Goal: Task Accomplishment & Management: Use online tool/utility

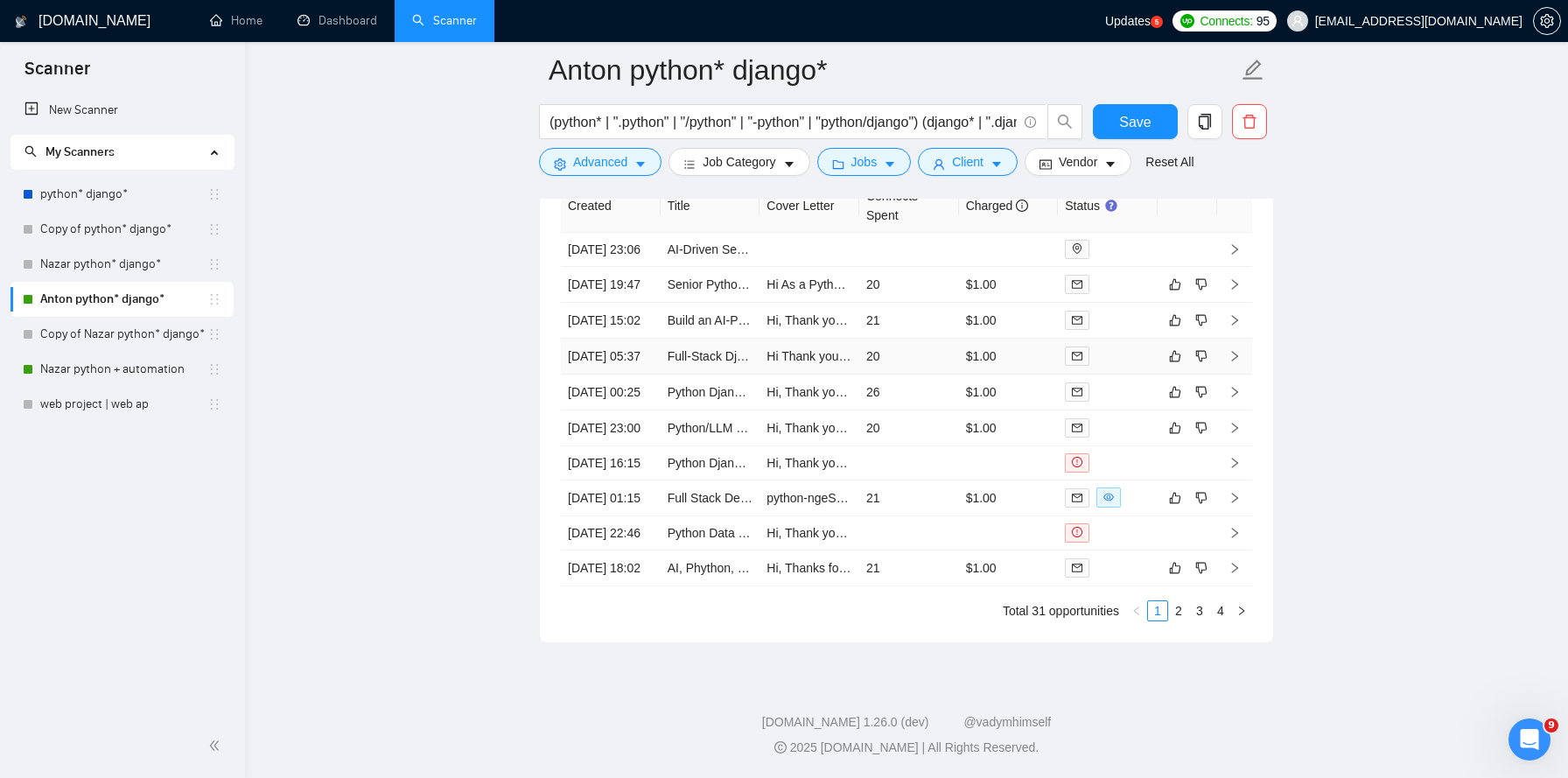
scroll to position [4643, 0]
click at [82, 369] on link "Nazar python + automation" at bounding box center [123, 369] width 167 height 35
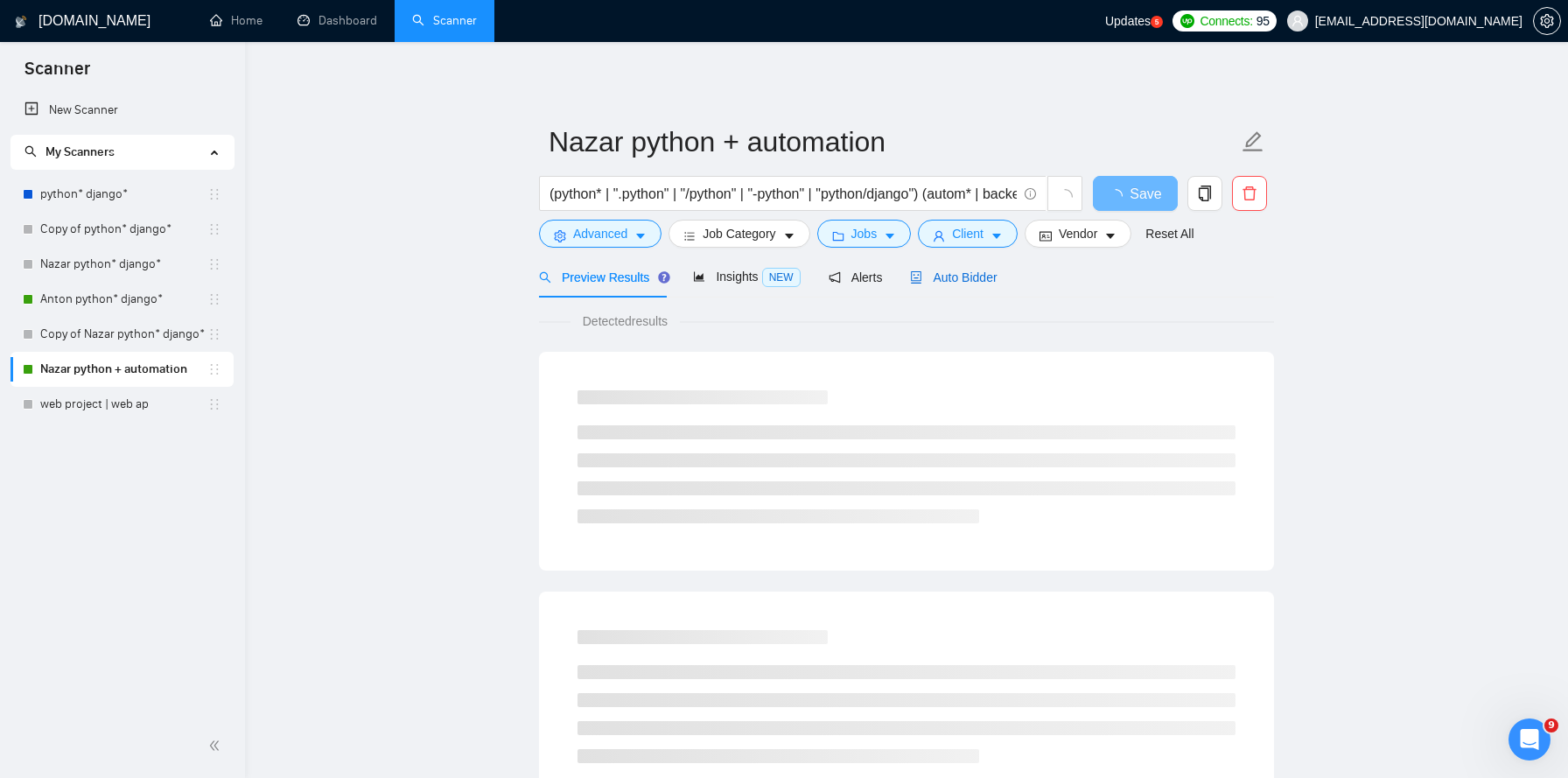
click at [971, 269] on div "Auto Bidder" at bounding box center [953, 277] width 86 height 19
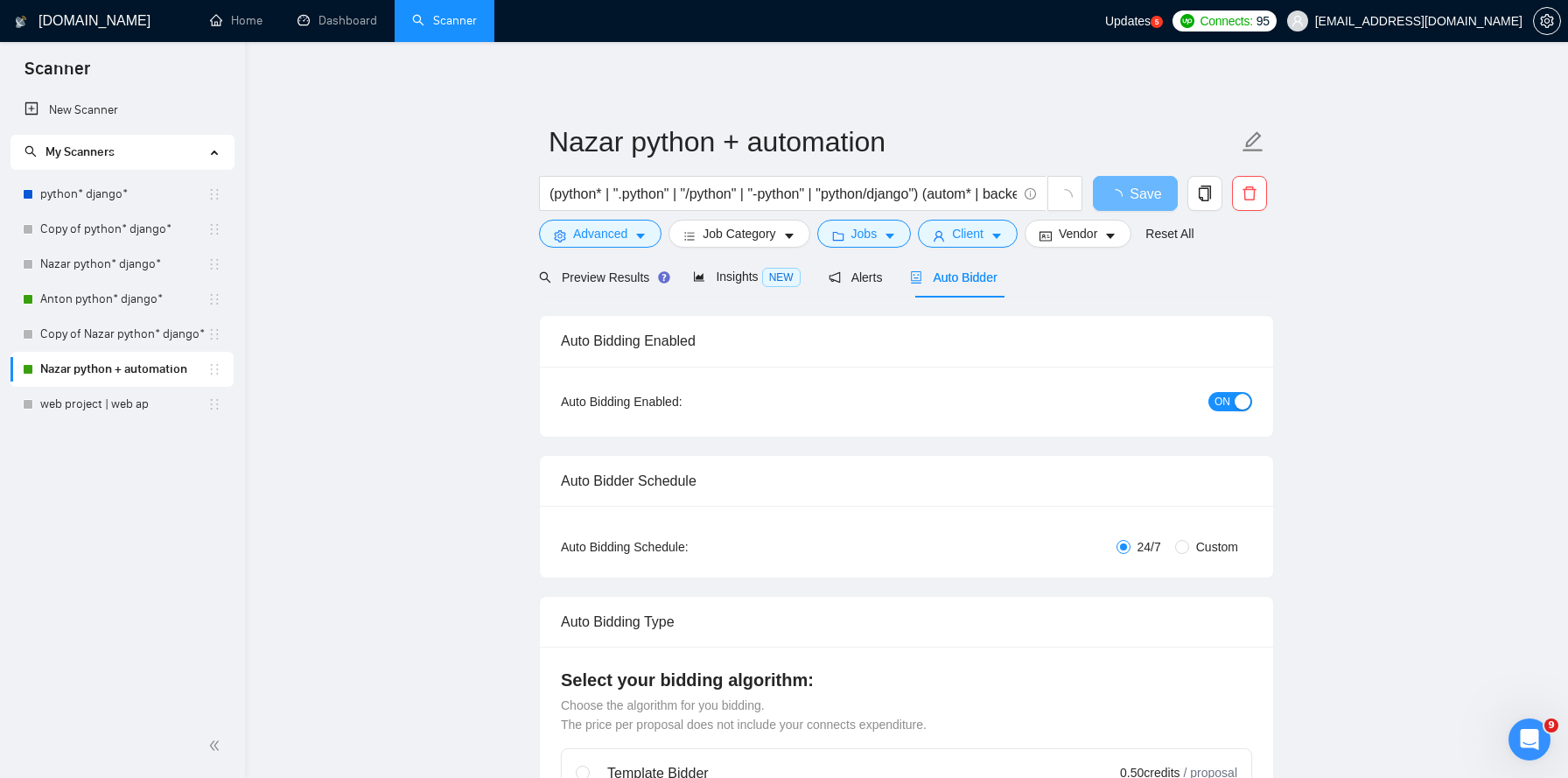
checkbox input "true"
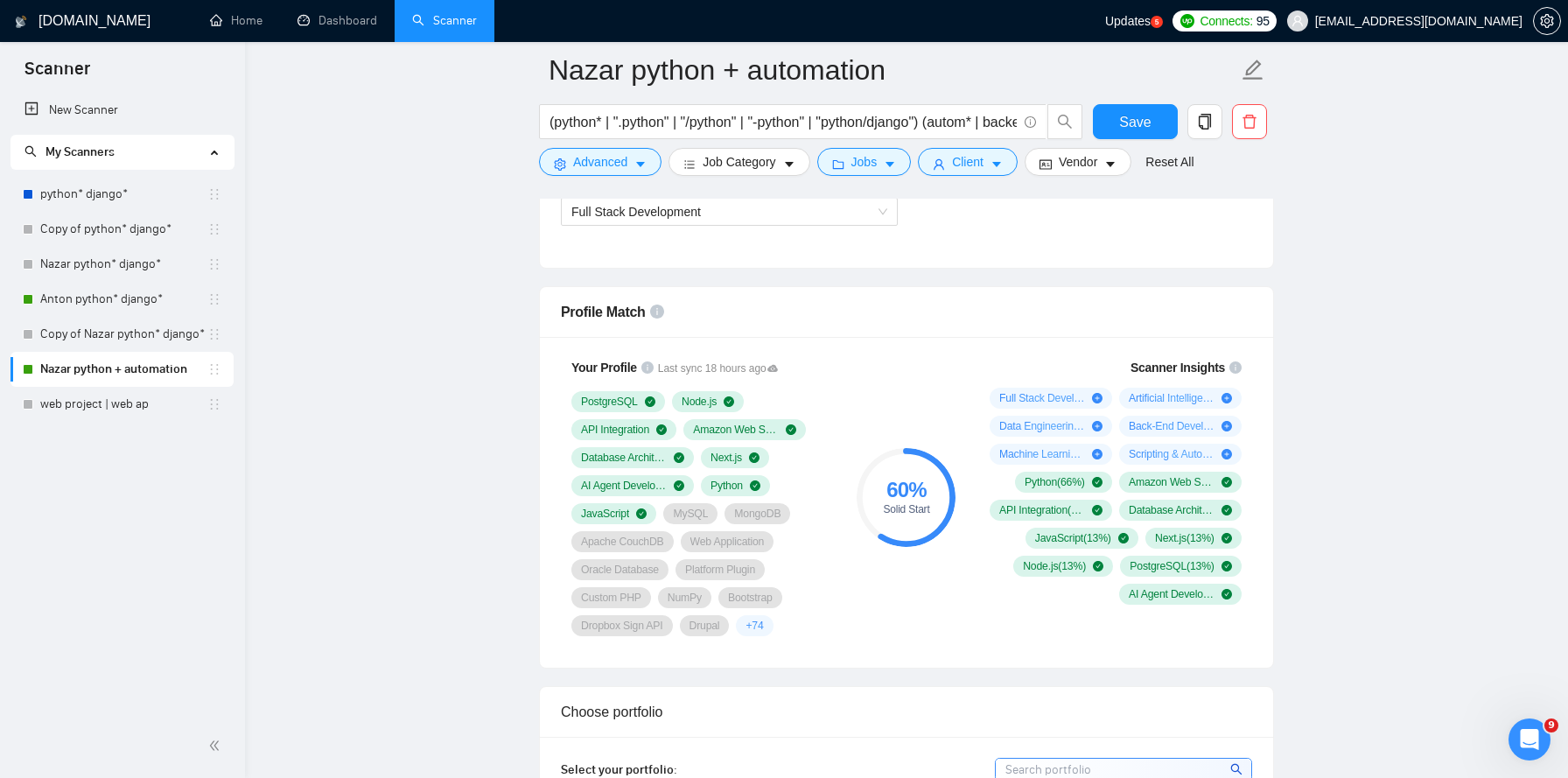
scroll to position [1049, 0]
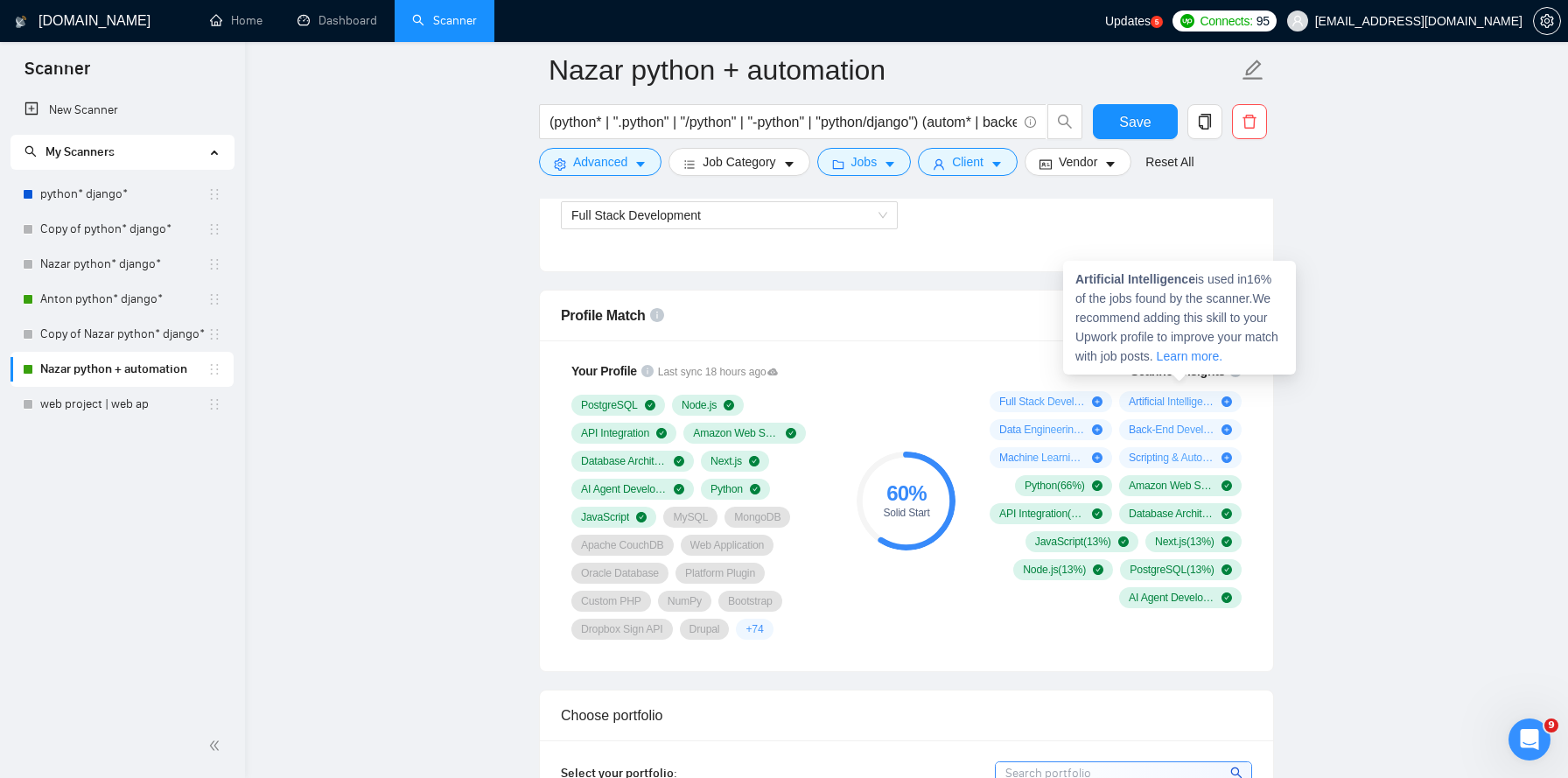
click at [1161, 404] on span "Artificial Intelligence ( 16 %)" at bounding box center [1171, 401] width 86 height 14
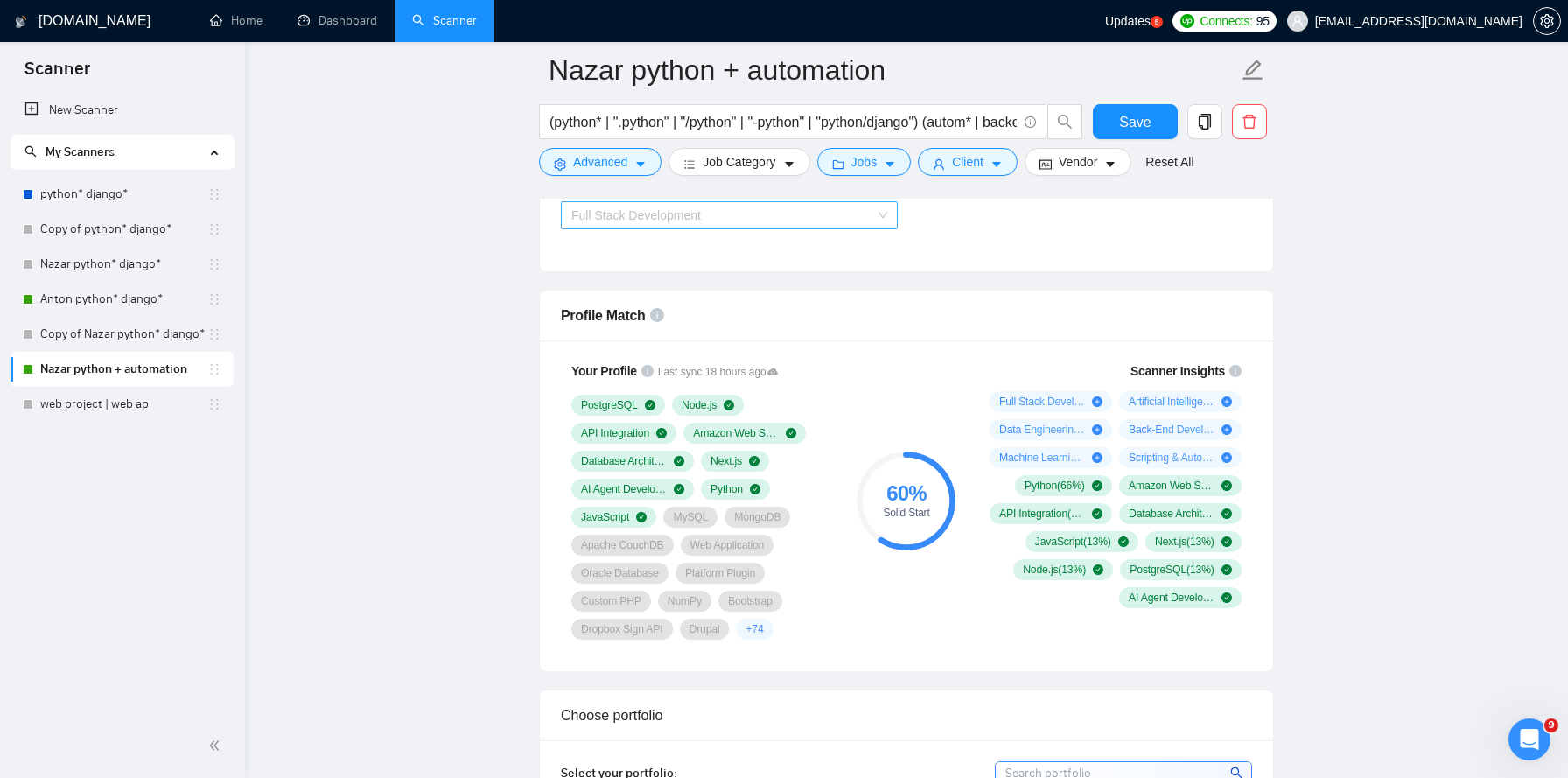
click at [725, 218] on span "Full Stack Development" at bounding box center [730, 215] width 316 height 26
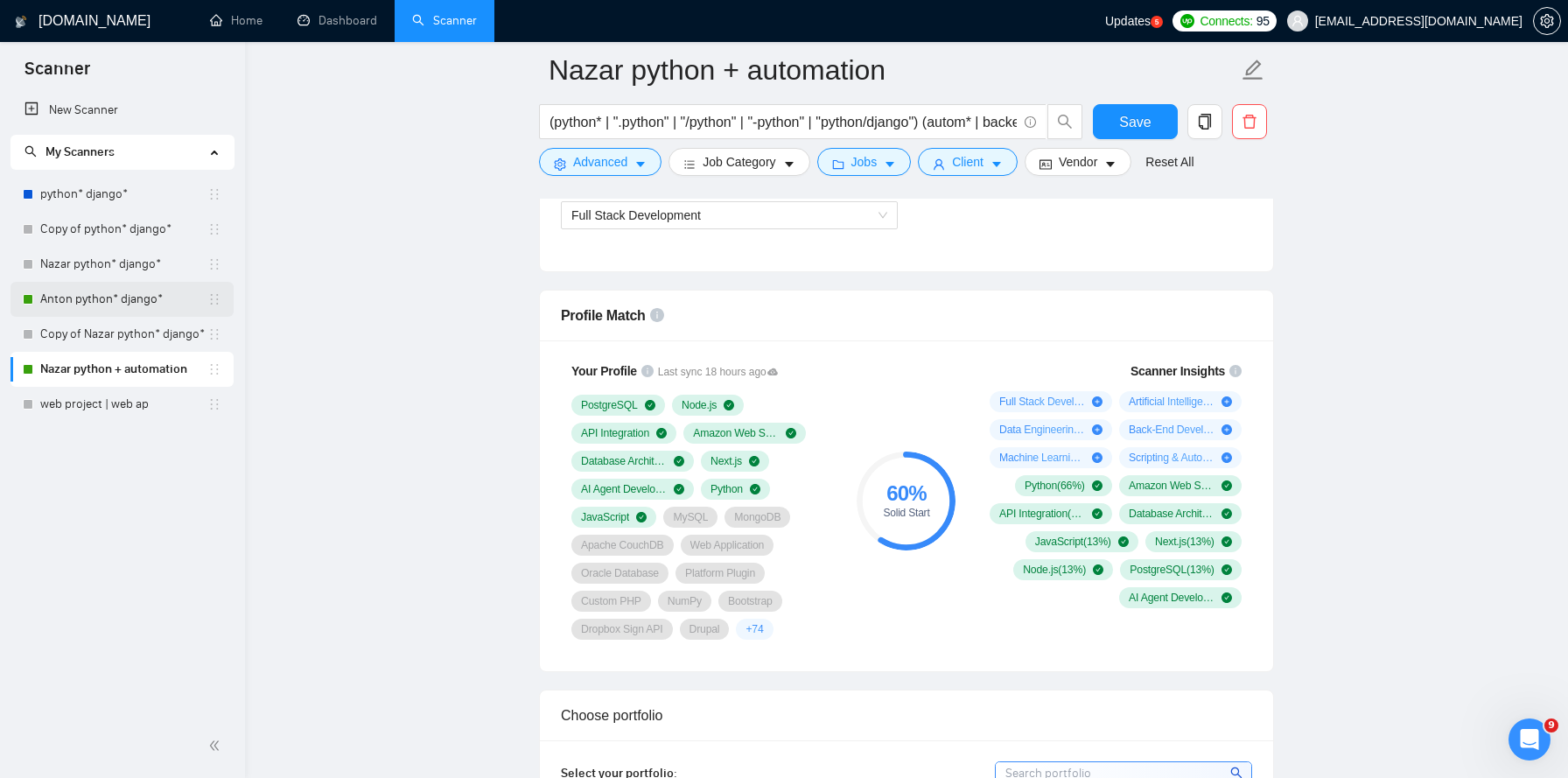
click at [100, 302] on link "Anton python* django*" at bounding box center [123, 300] width 167 height 35
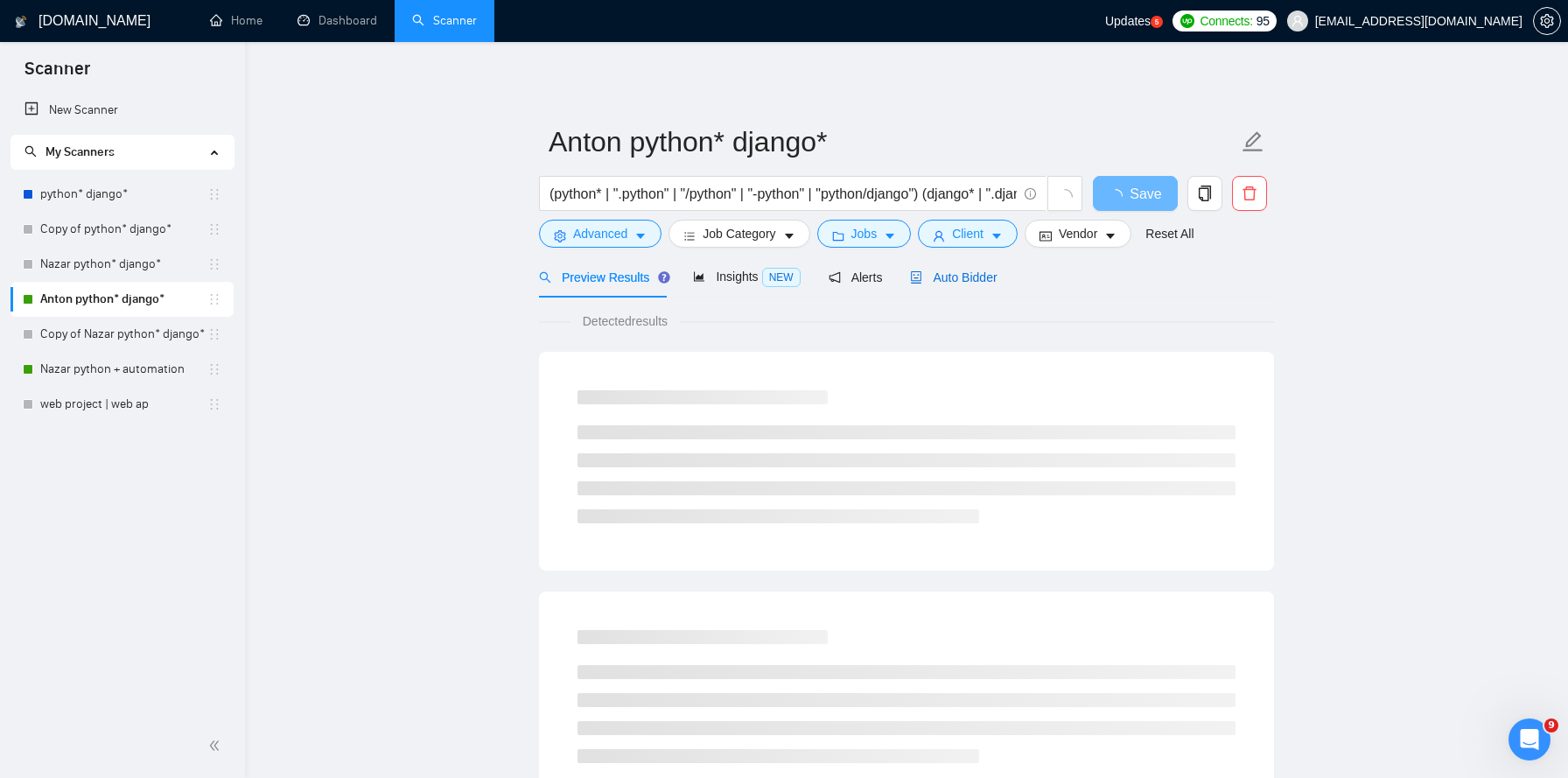
click at [993, 268] on div "Auto Bidder" at bounding box center [953, 277] width 86 height 19
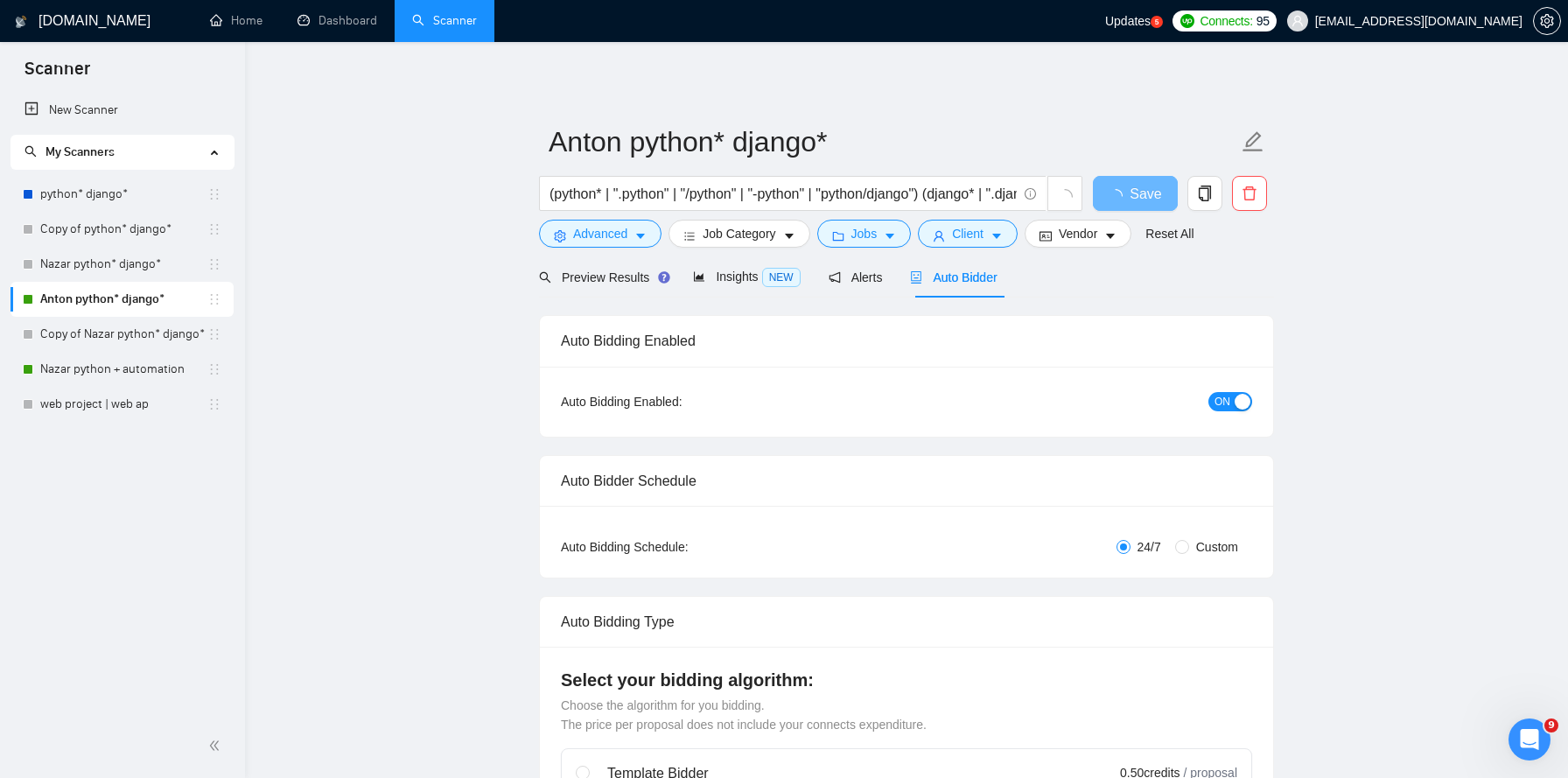
checkbox input "true"
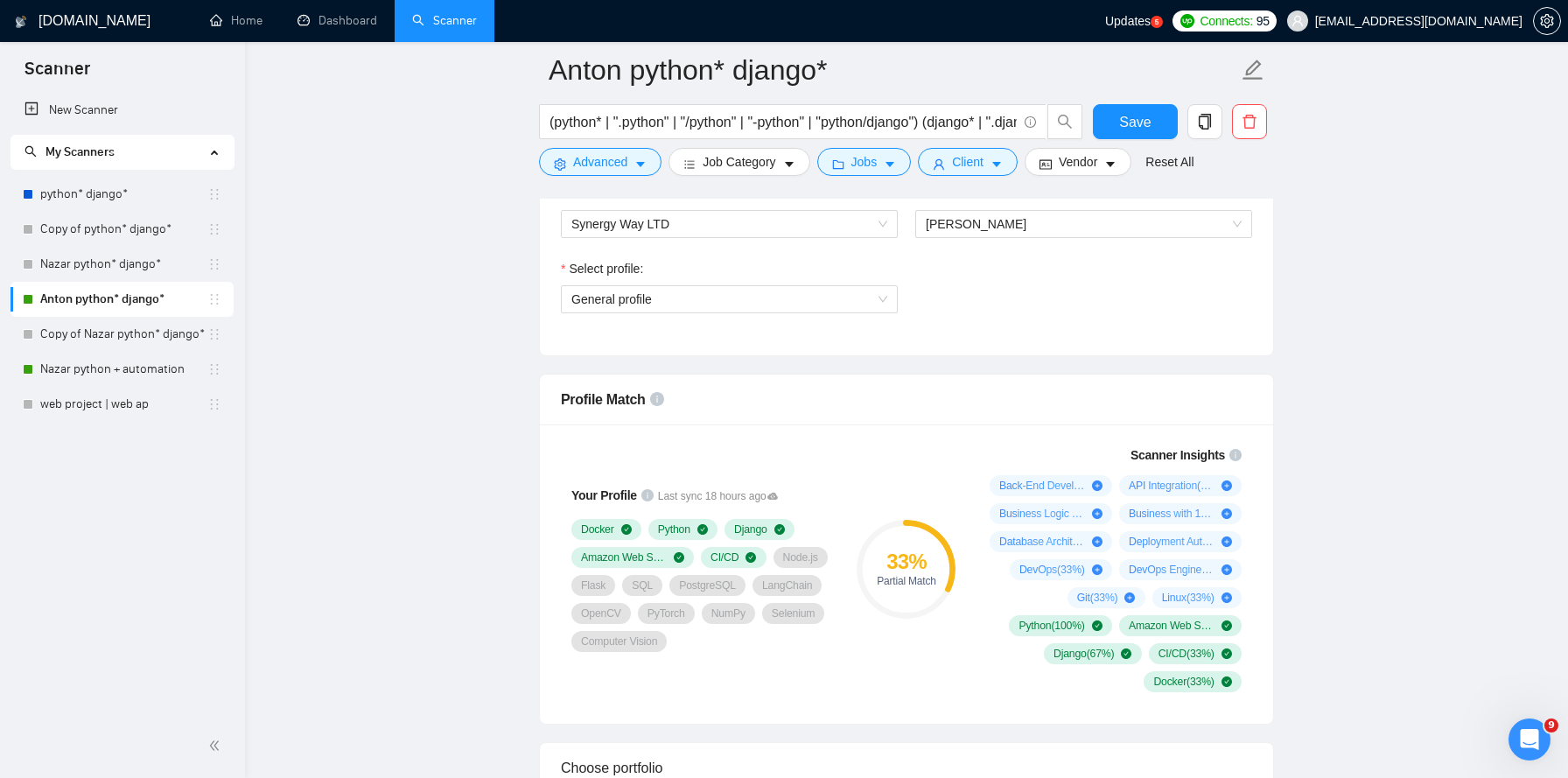
scroll to position [961, 0]
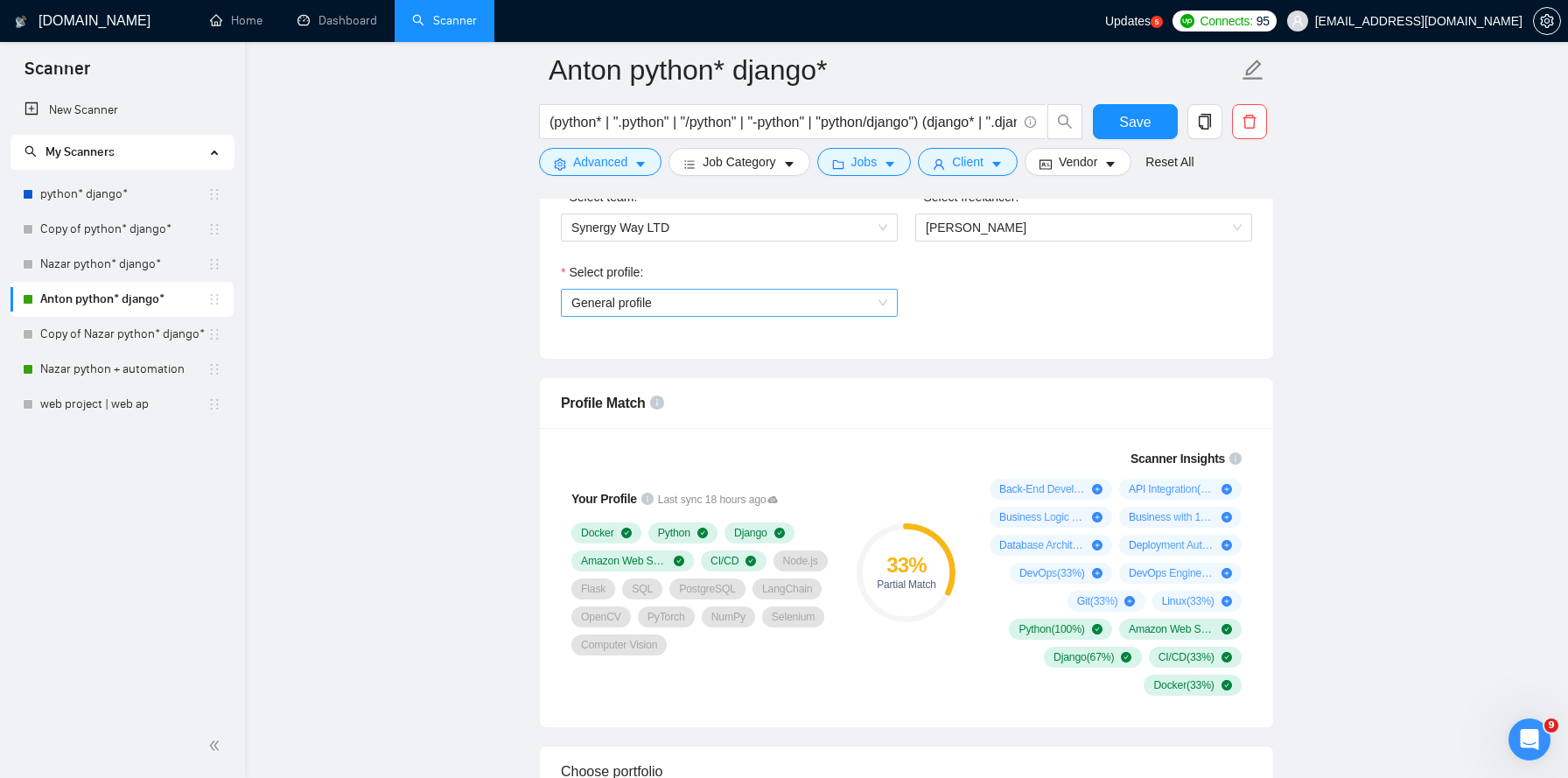
click at [859, 309] on span "General profile" at bounding box center [730, 302] width 316 height 26
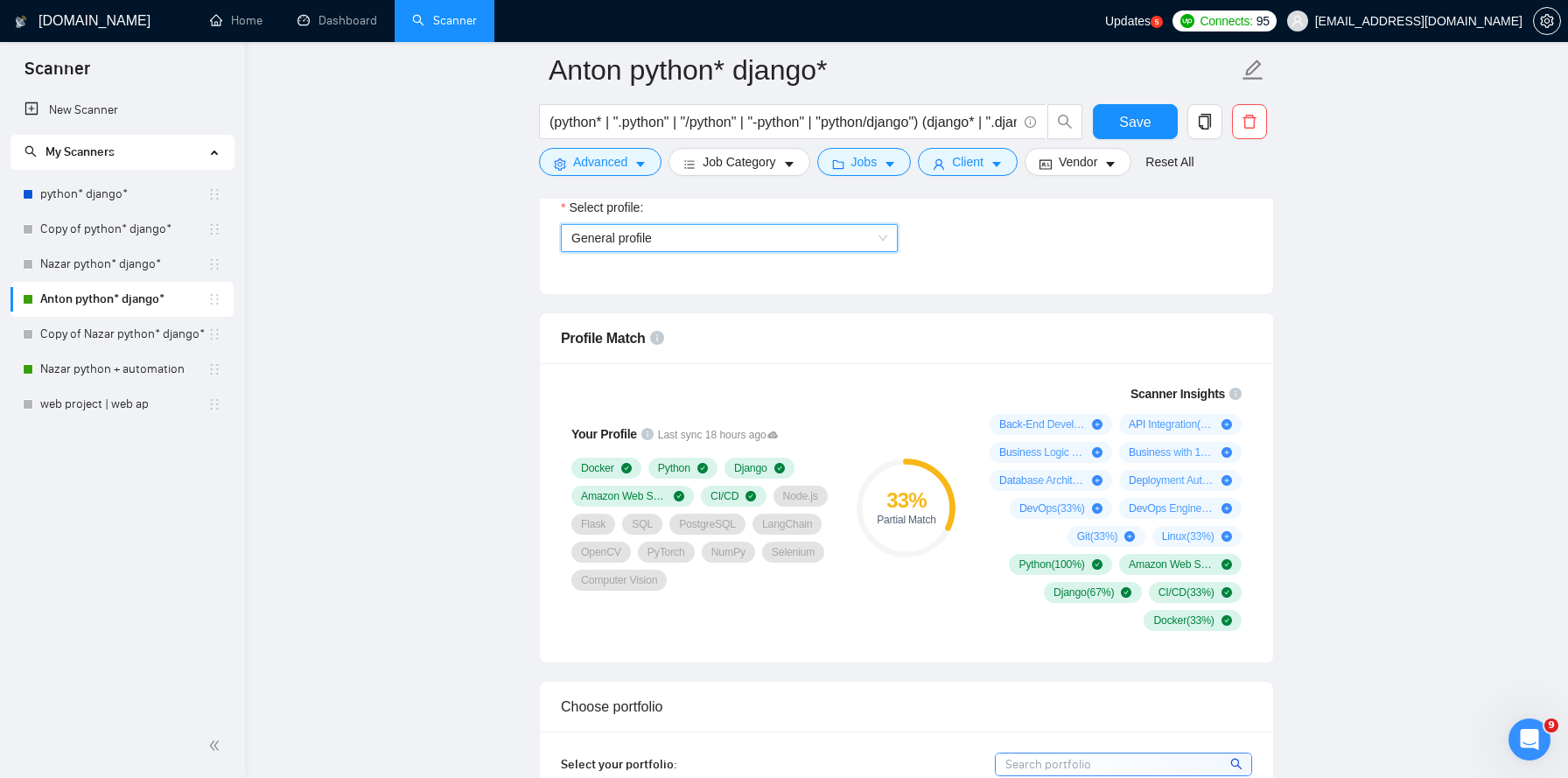
scroll to position [1023, 0]
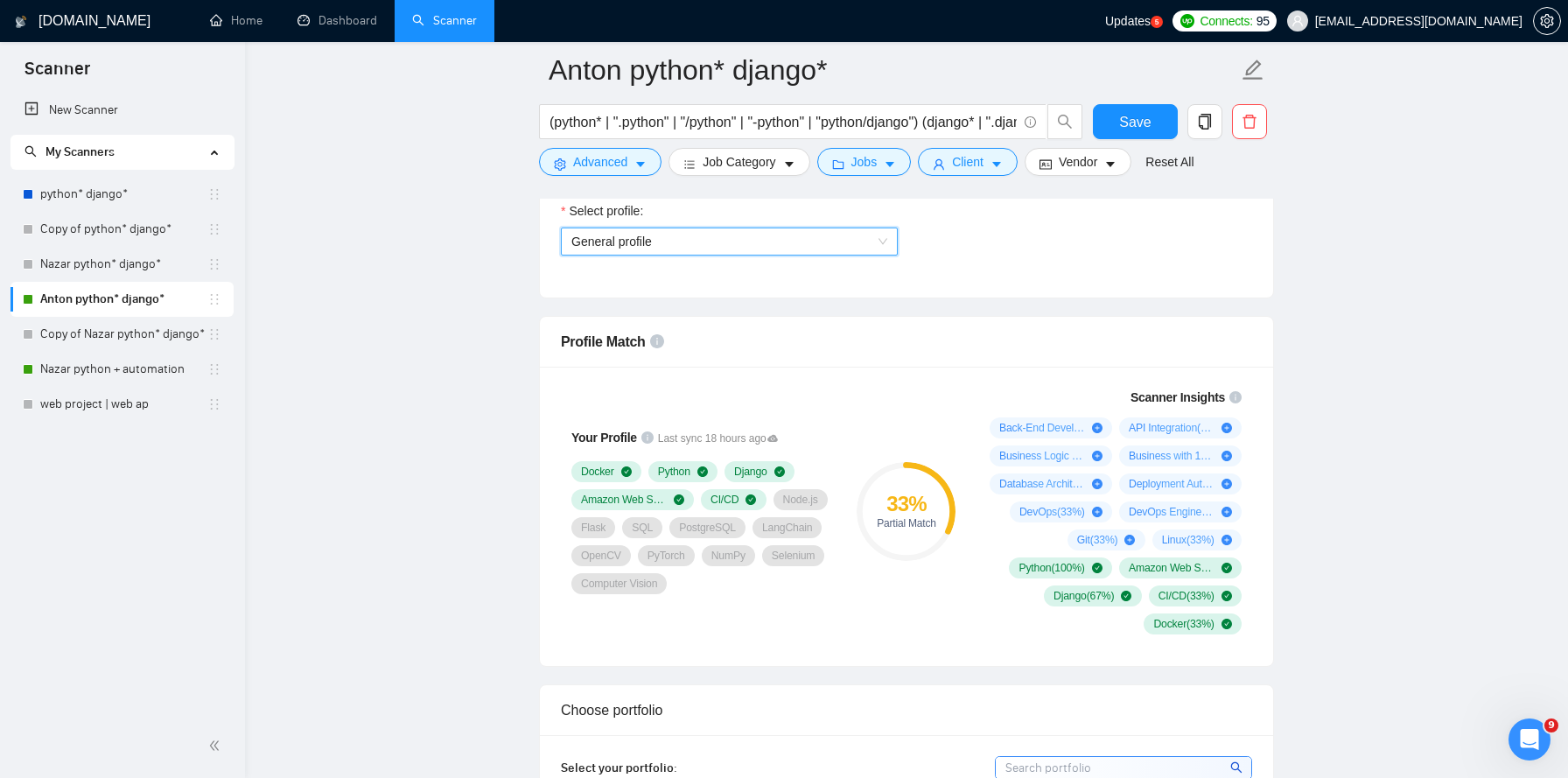
click at [862, 240] on span "General profile" at bounding box center [730, 241] width 316 height 26
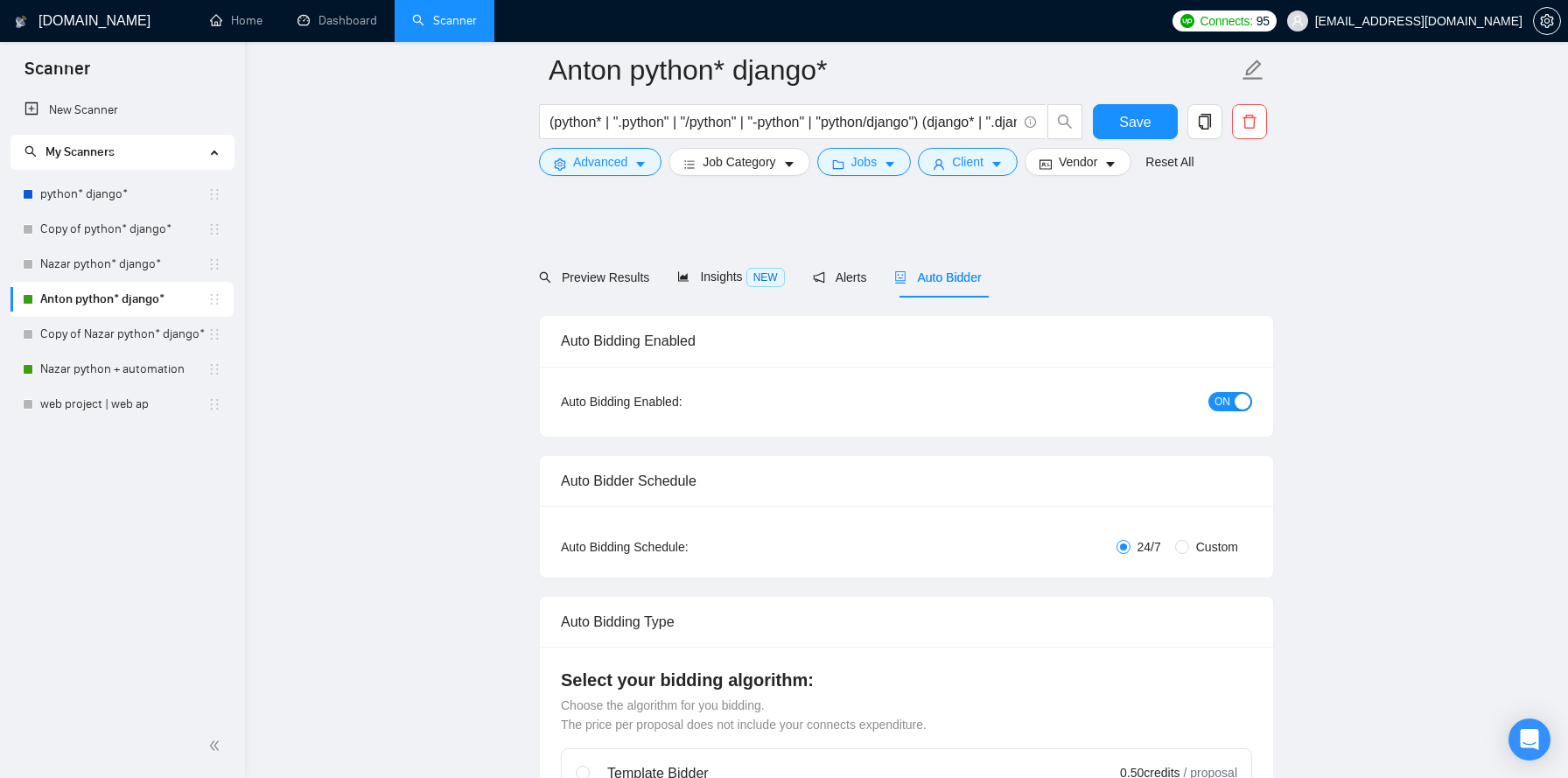
checkbox input "true"
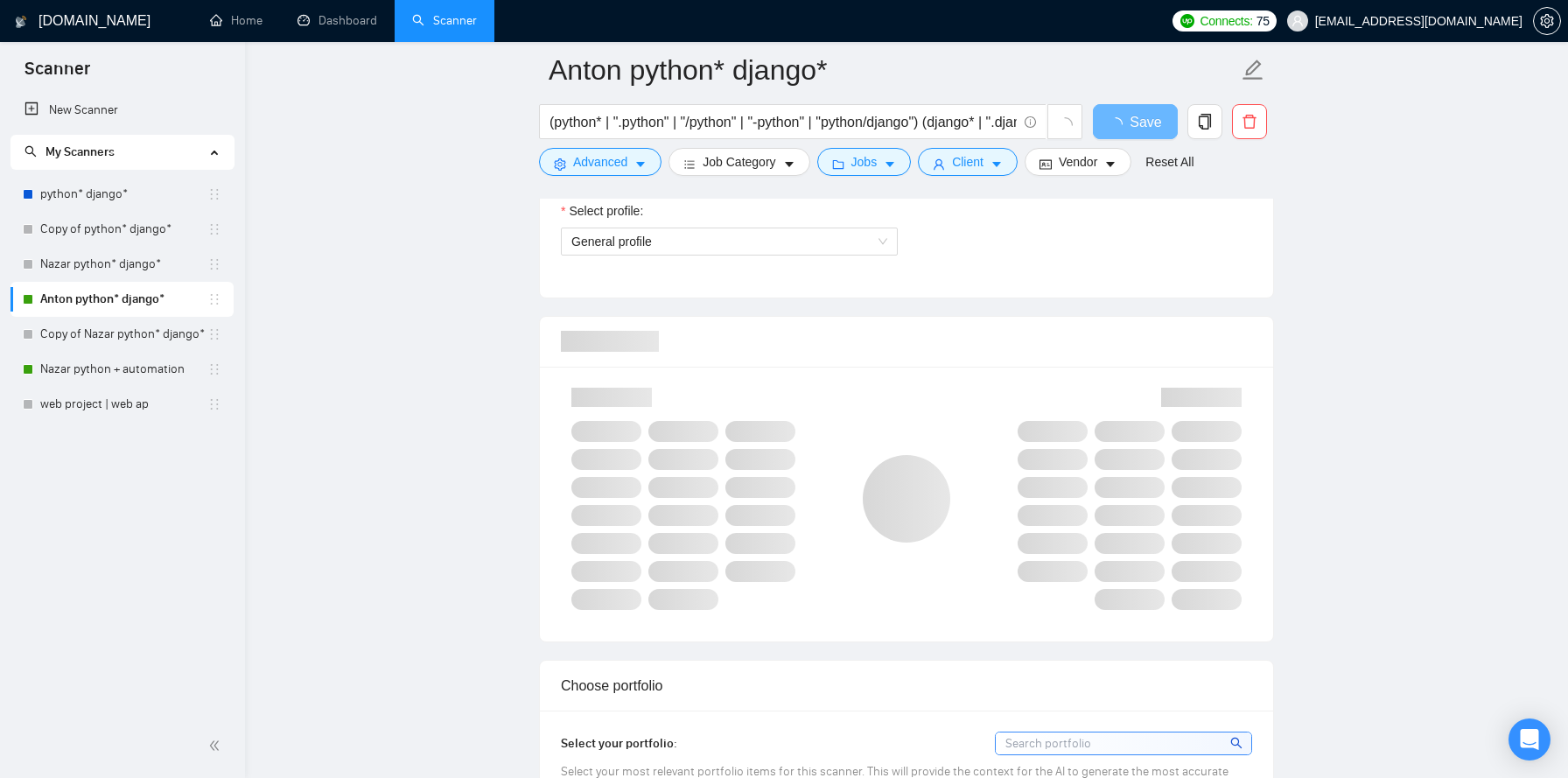
scroll to position [1023, 0]
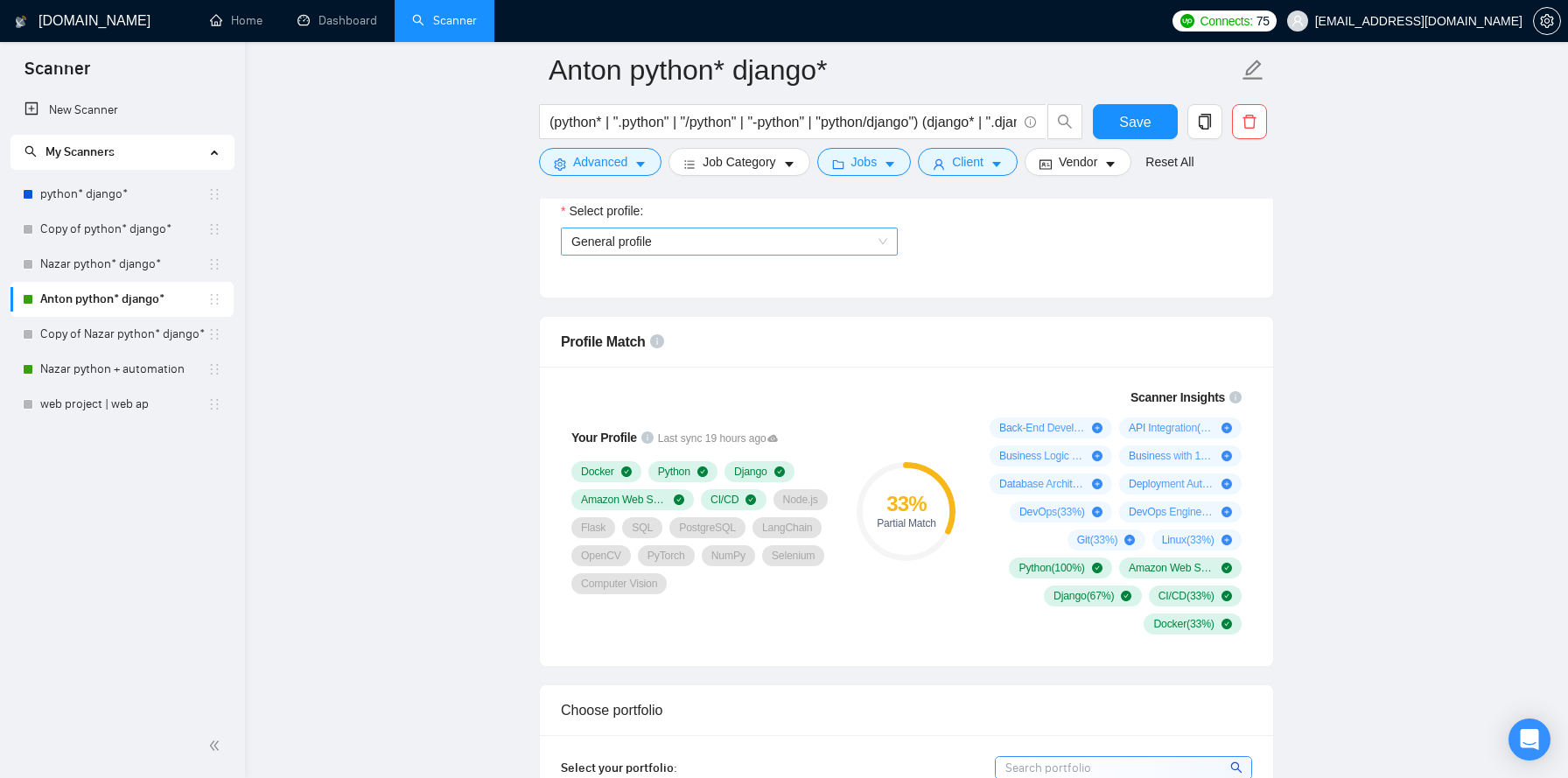
click at [867, 237] on span "General profile" at bounding box center [730, 241] width 316 height 26
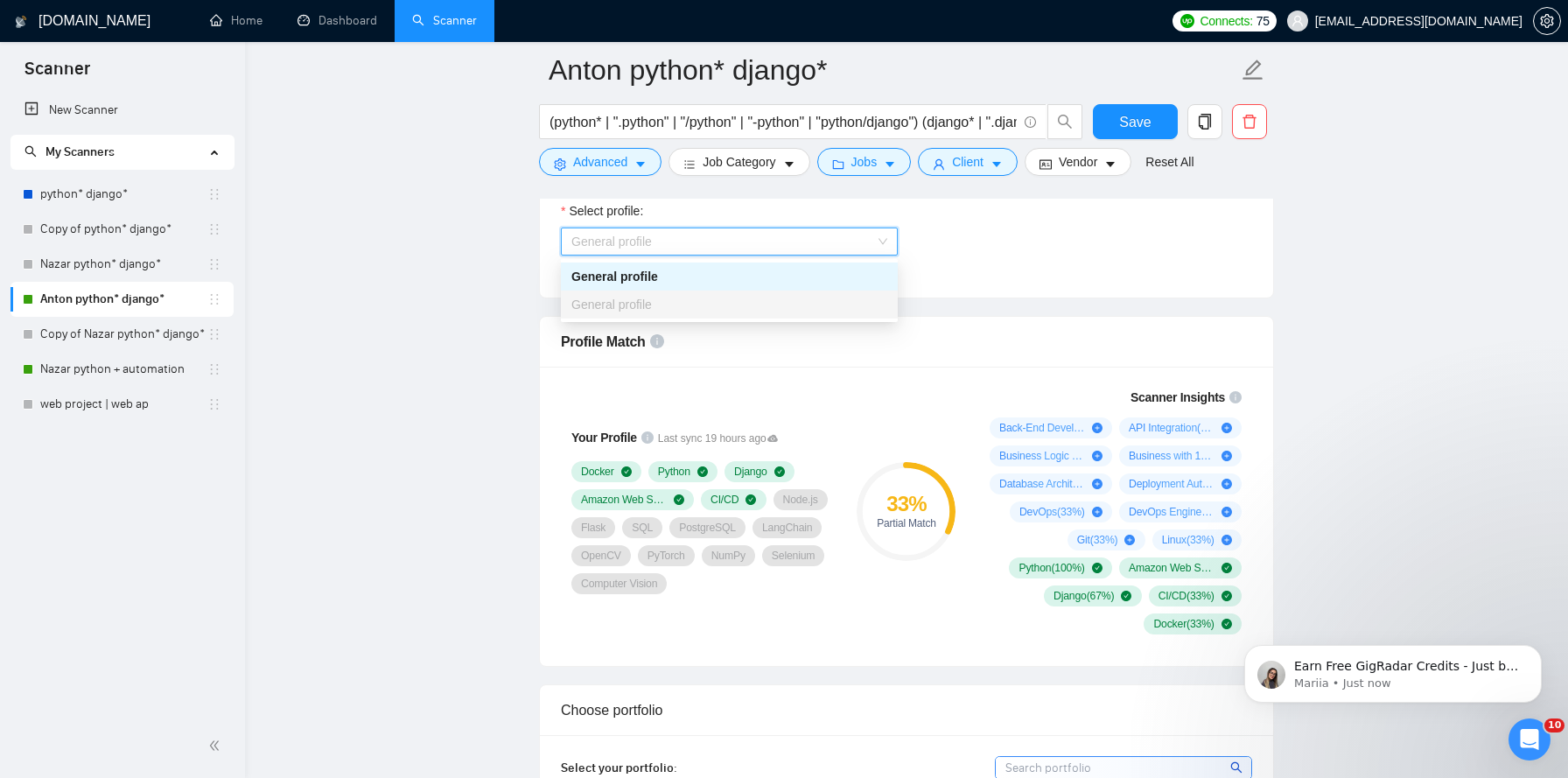
scroll to position [0, 0]
click at [867, 238] on span "General profile" at bounding box center [730, 241] width 316 height 26
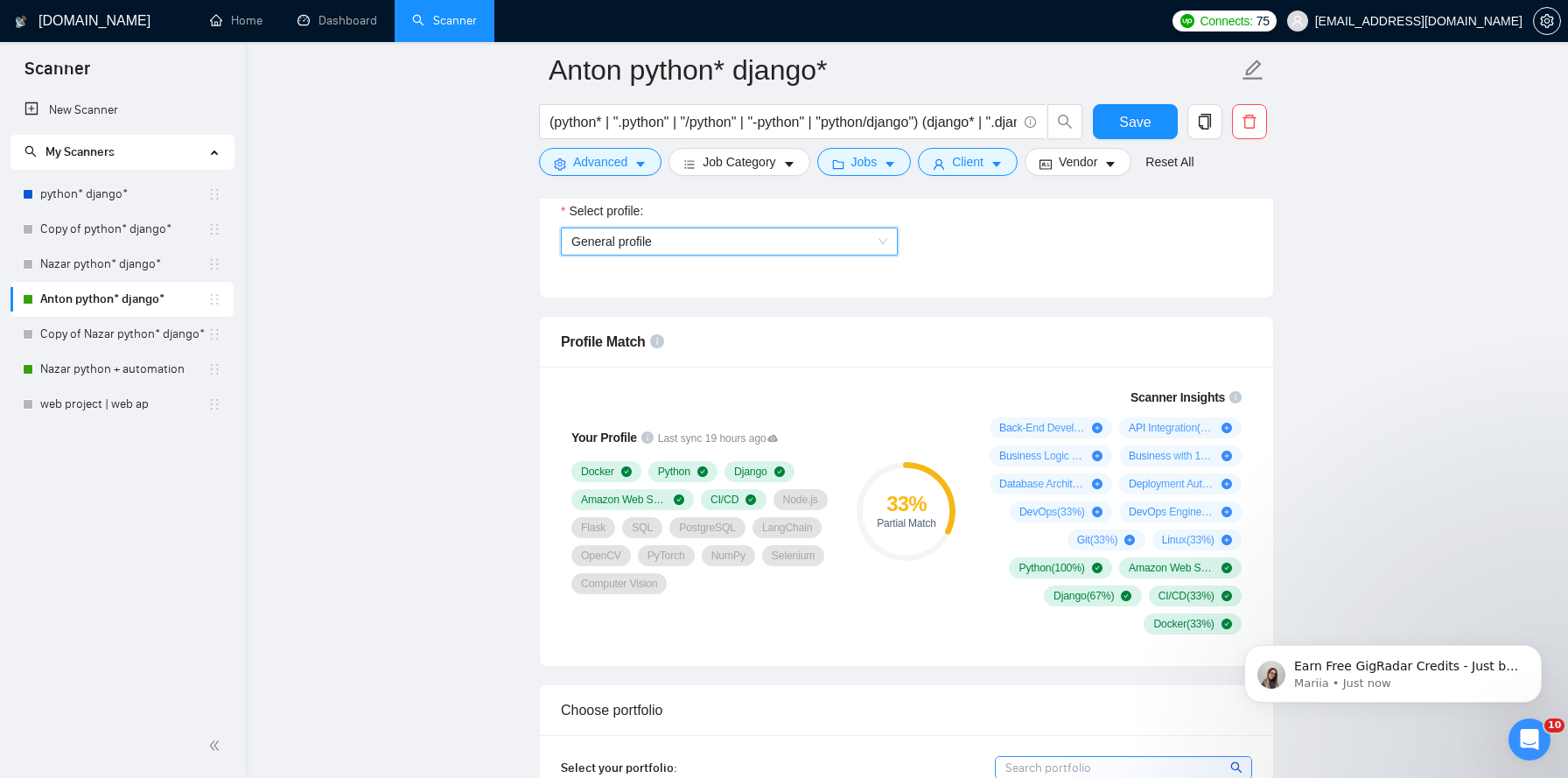
click at [867, 238] on span "General profile" at bounding box center [730, 241] width 316 height 26
click at [995, 274] on div "Select profile: General profile General profile" at bounding box center [906, 239] width 709 height 75
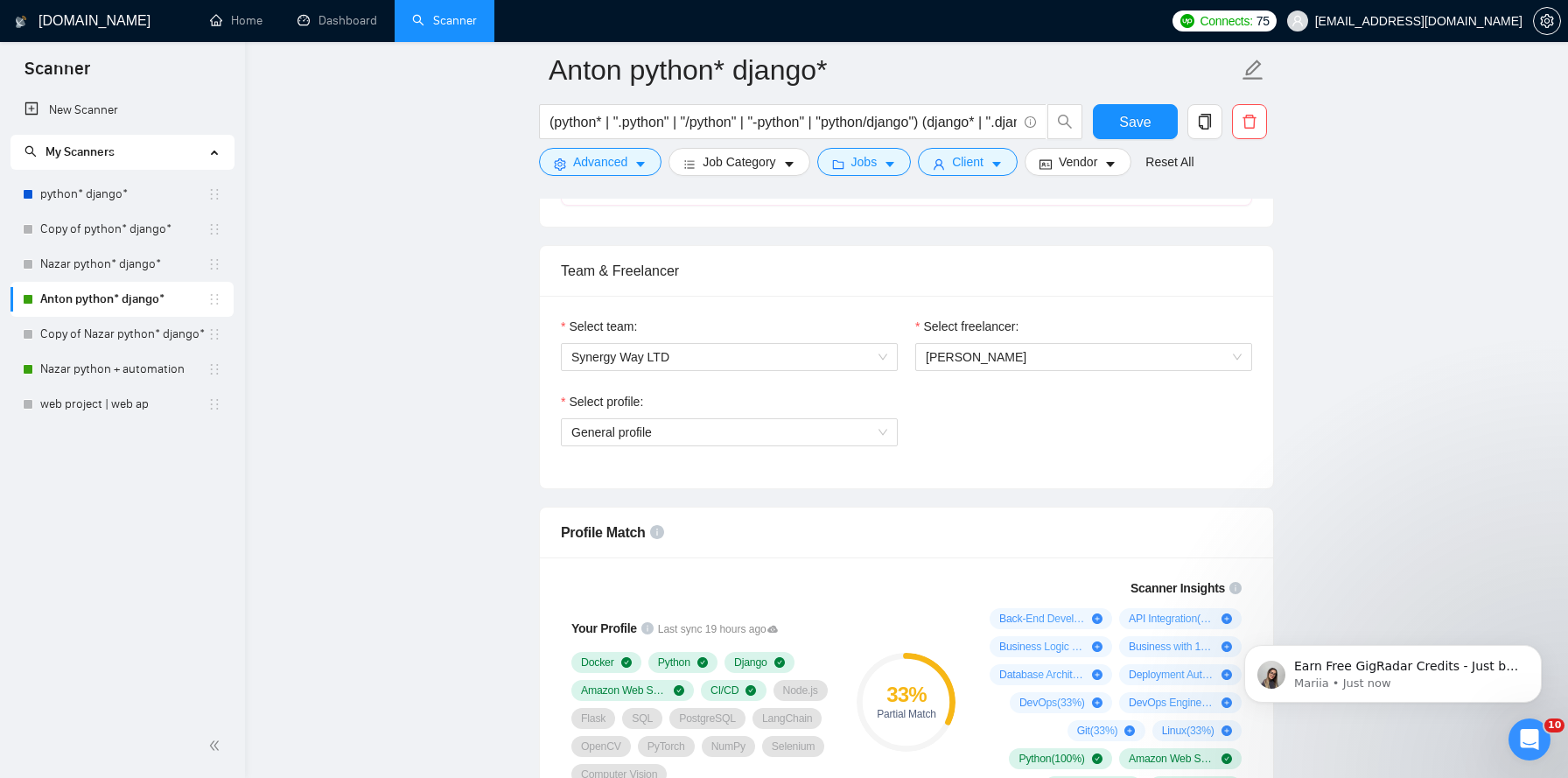
scroll to position [831, 0]
click at [1045, 355] on span "[PERSON_NAME]" at bounding box center [1083, 358] width 316 height 26
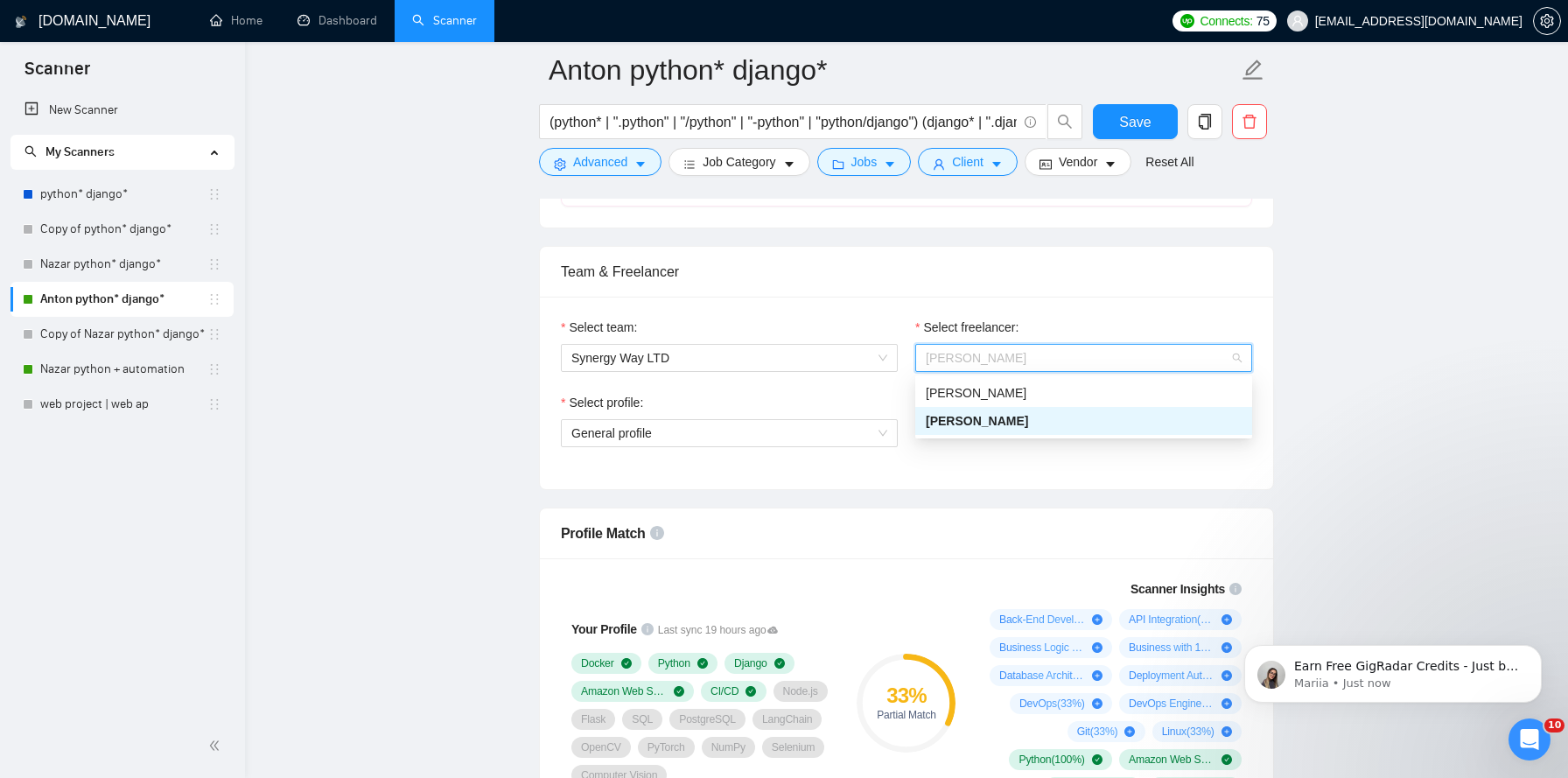
click at [1036, 408] on div "[PERSON_NAME]" at bounding box center [1083, 421] width 337 height 28
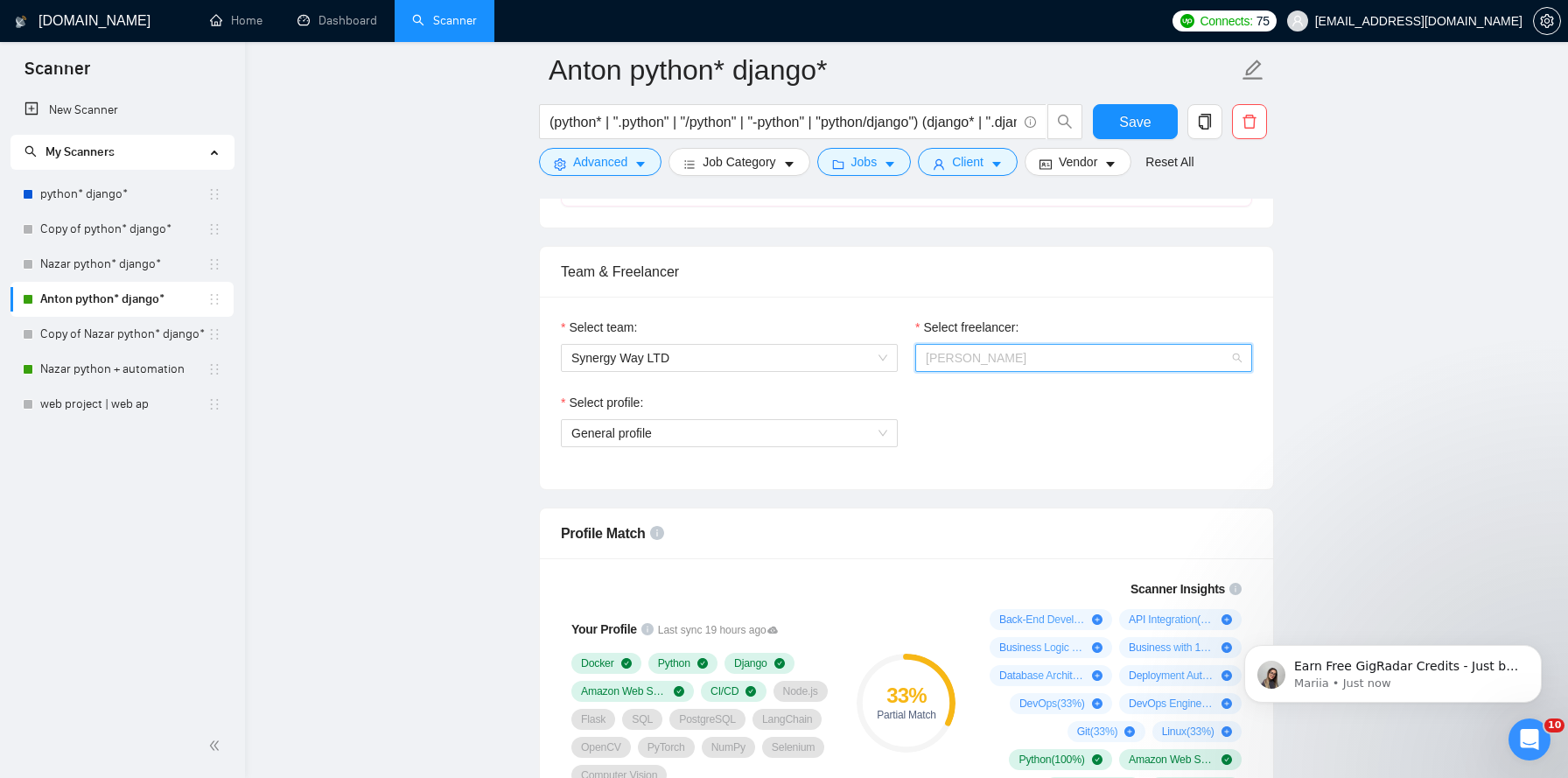
click at [1049, 347] on span "[PERSON_NAME]" at bounding box center [1083, 358] width 316 height 26
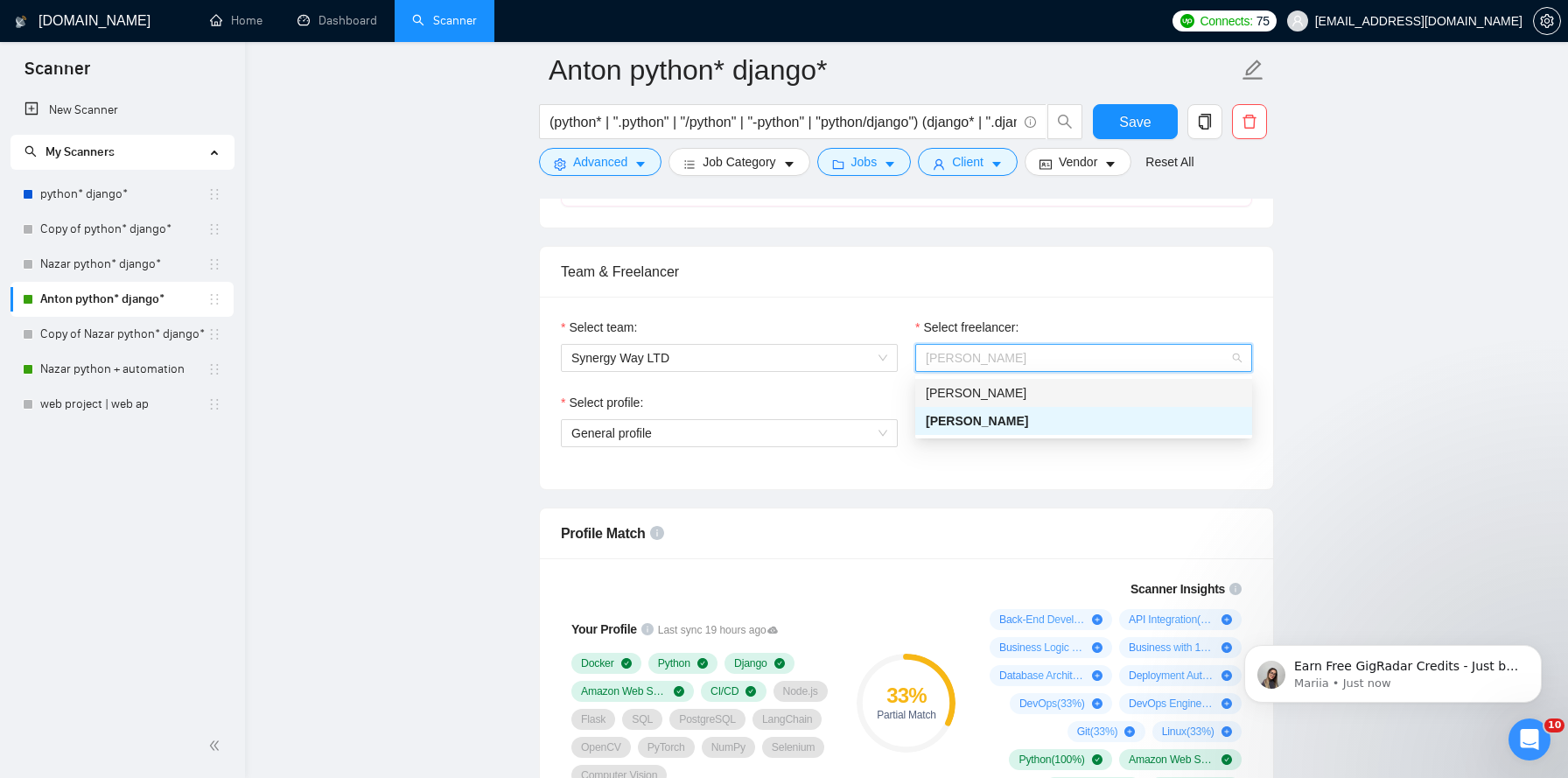
click at [1024, 397] on div "[PERSON_NAME]" at bounding box center [1083, 392] width 316 height 19
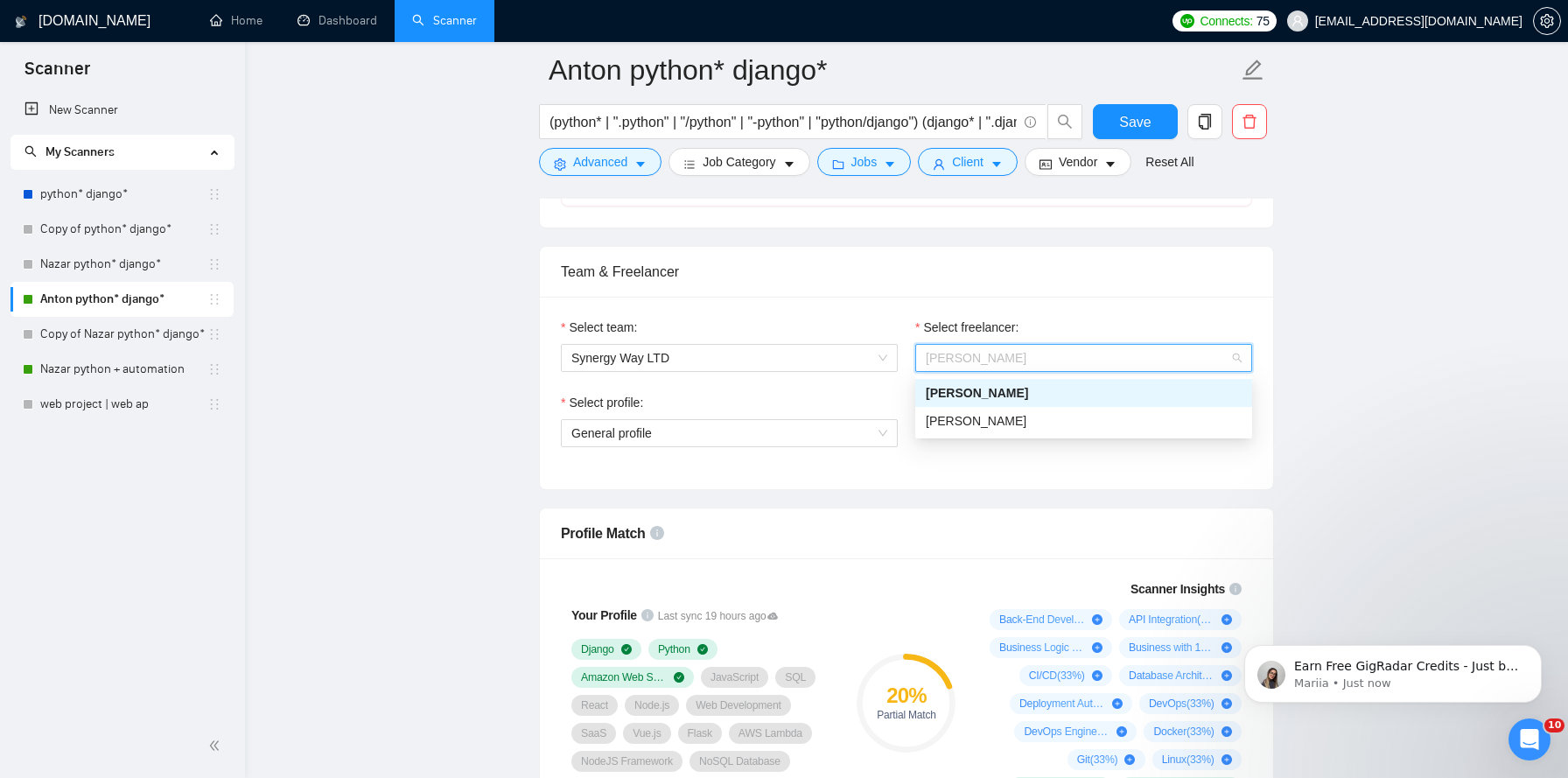
click at [1235, 358] on span "[PERSON_NAME]" at bounding box center [1083, 358] width 316 height 26
click at [1146, 416] on div "[PERSON_NAME]" at bounding box center [1083, 420] width 316 height 19
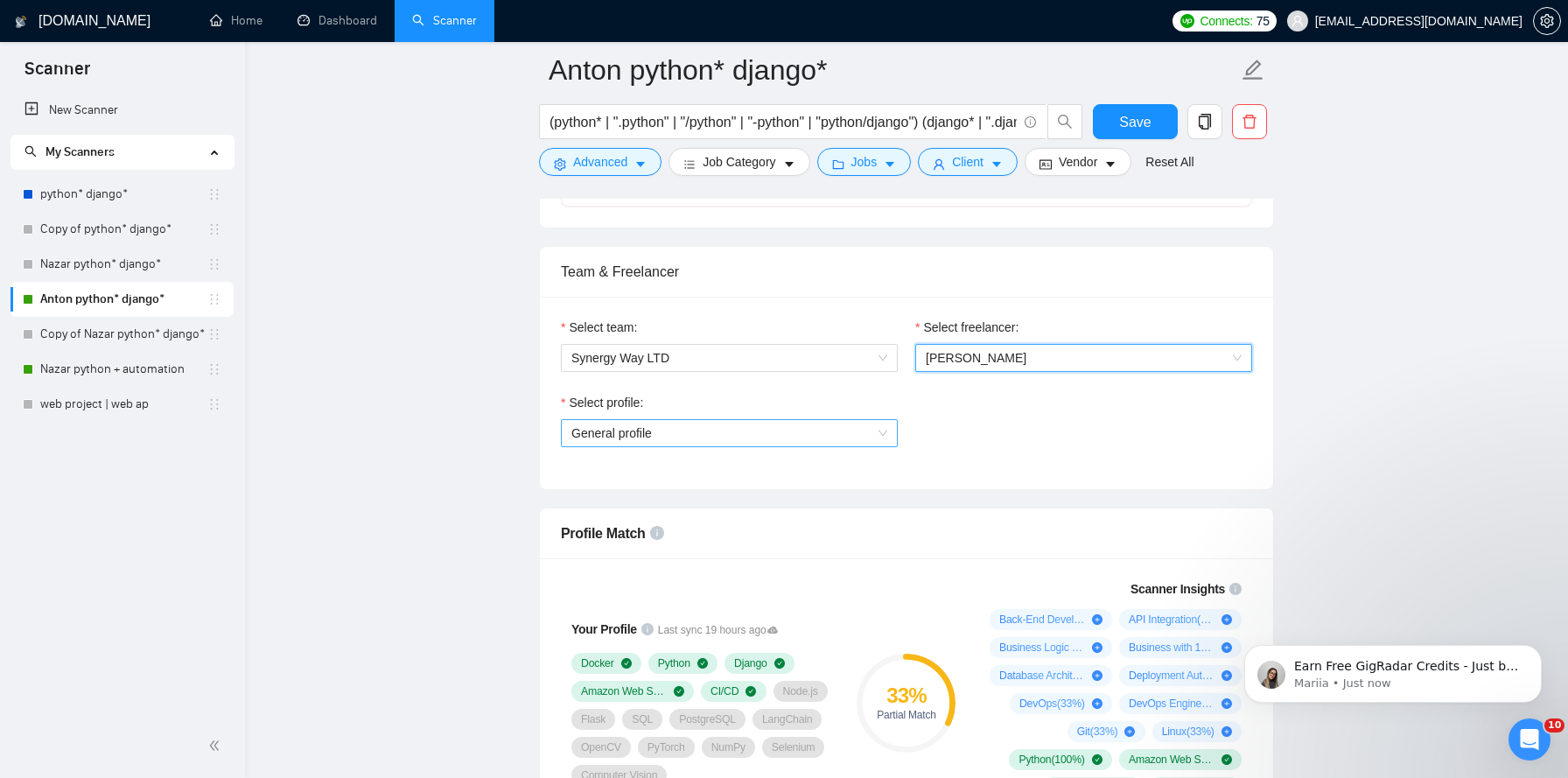
click at [861, 432] on span "General profile" at bounding box center [730, 433] width 316 height 26
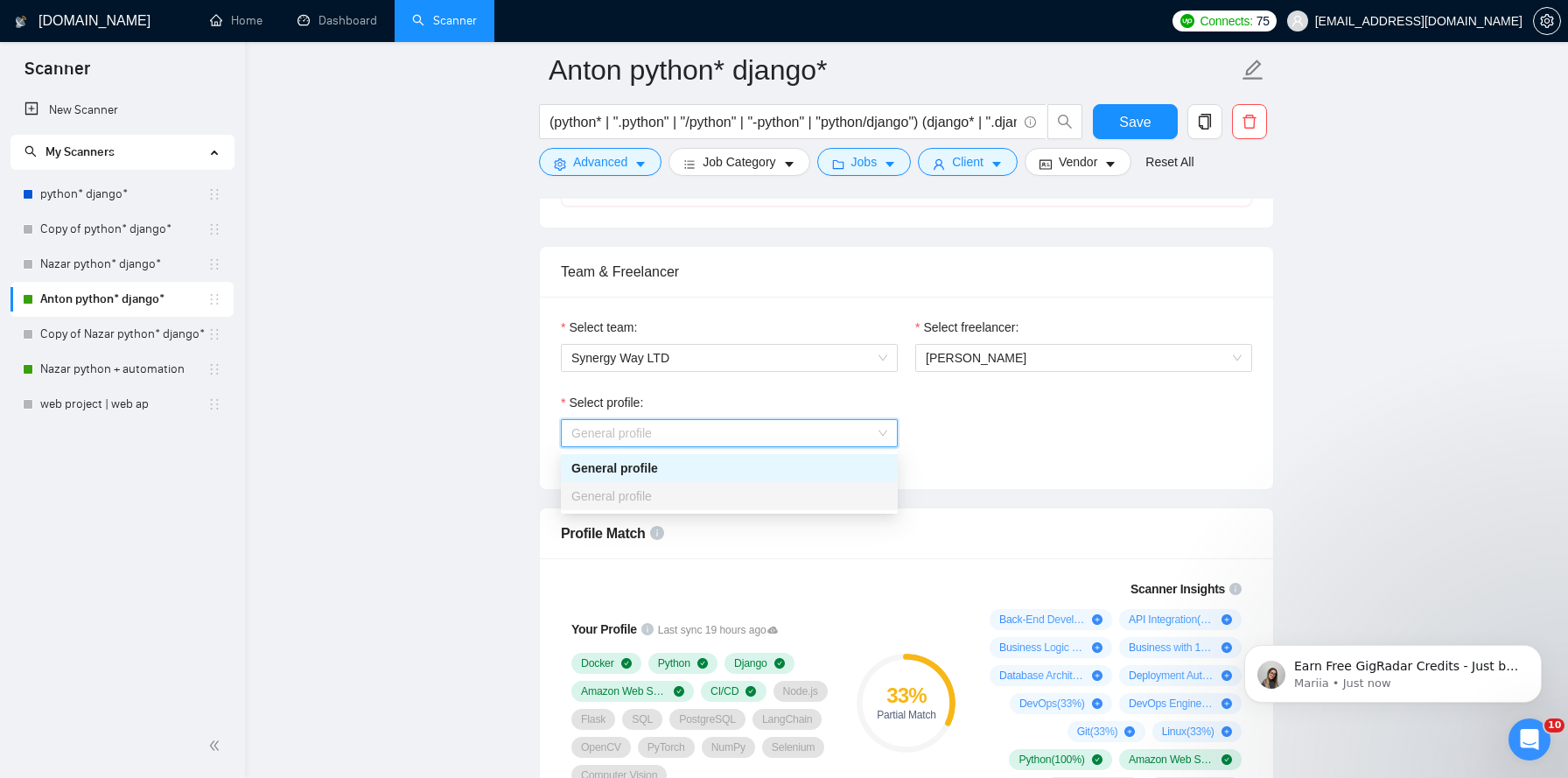
click at [827, 498] on div "General profile" at bounding box center [730, 496] width 316 height 19
click at [1030, 449] on div "Select profile: General profile" at bounding box center [906, 430] width 709 height 75
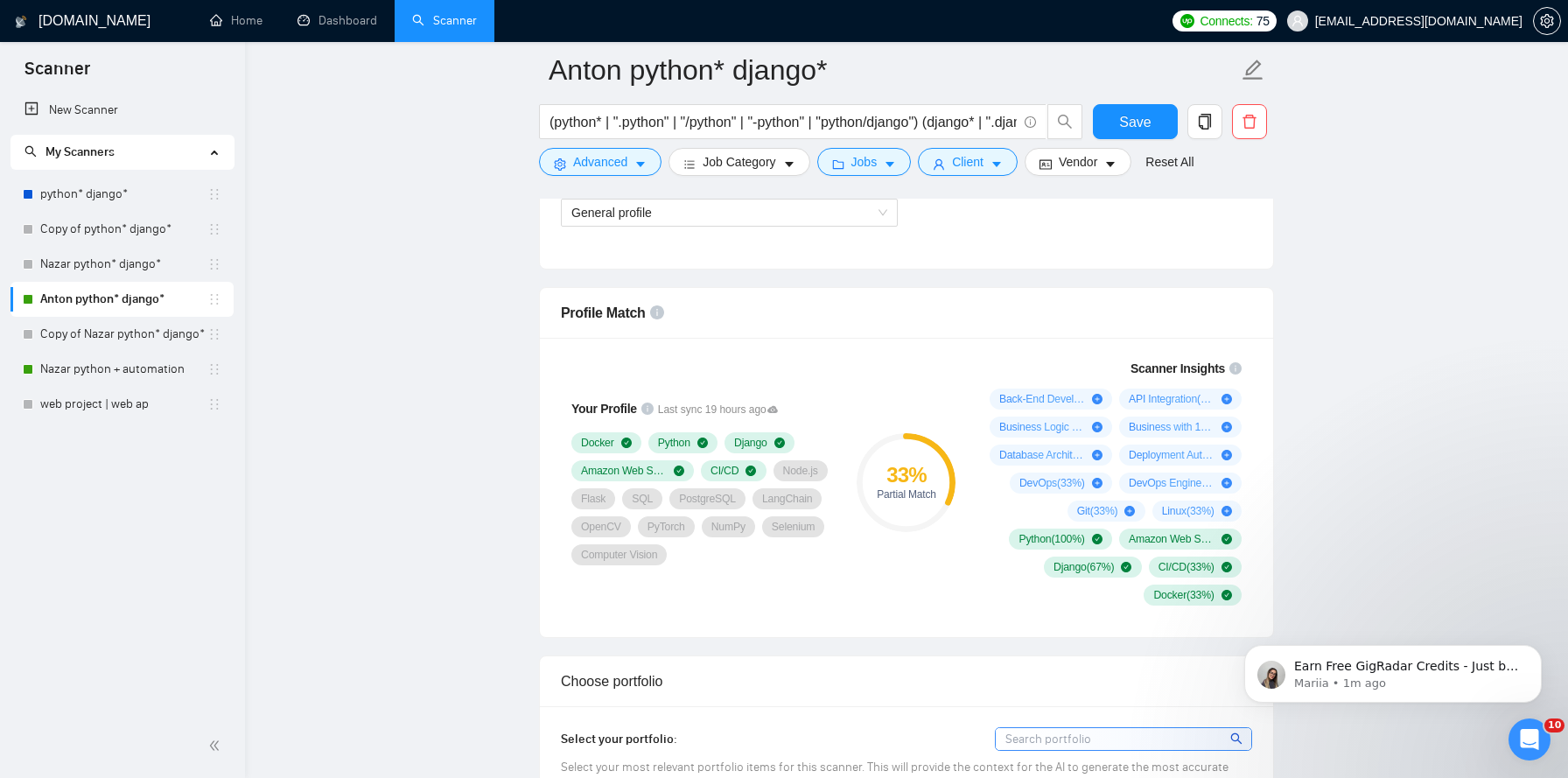
scroll to position [1055, 0]
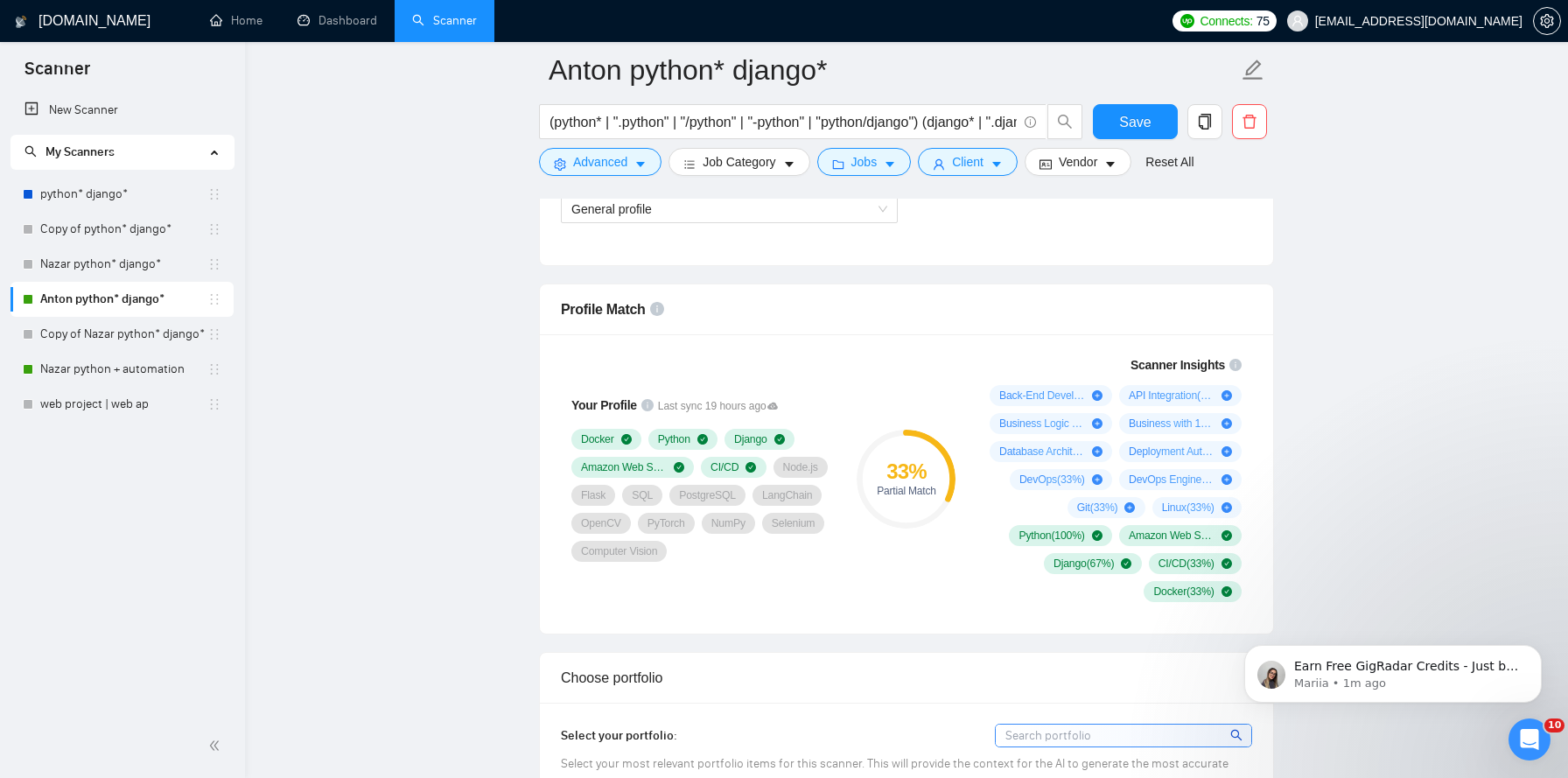
click at [995, 334] on div "Your Profile Last sync 19 hours ago Docker Python Django Amazon Web Services CI…" at bounding box center [906, 484] width 733 height 300
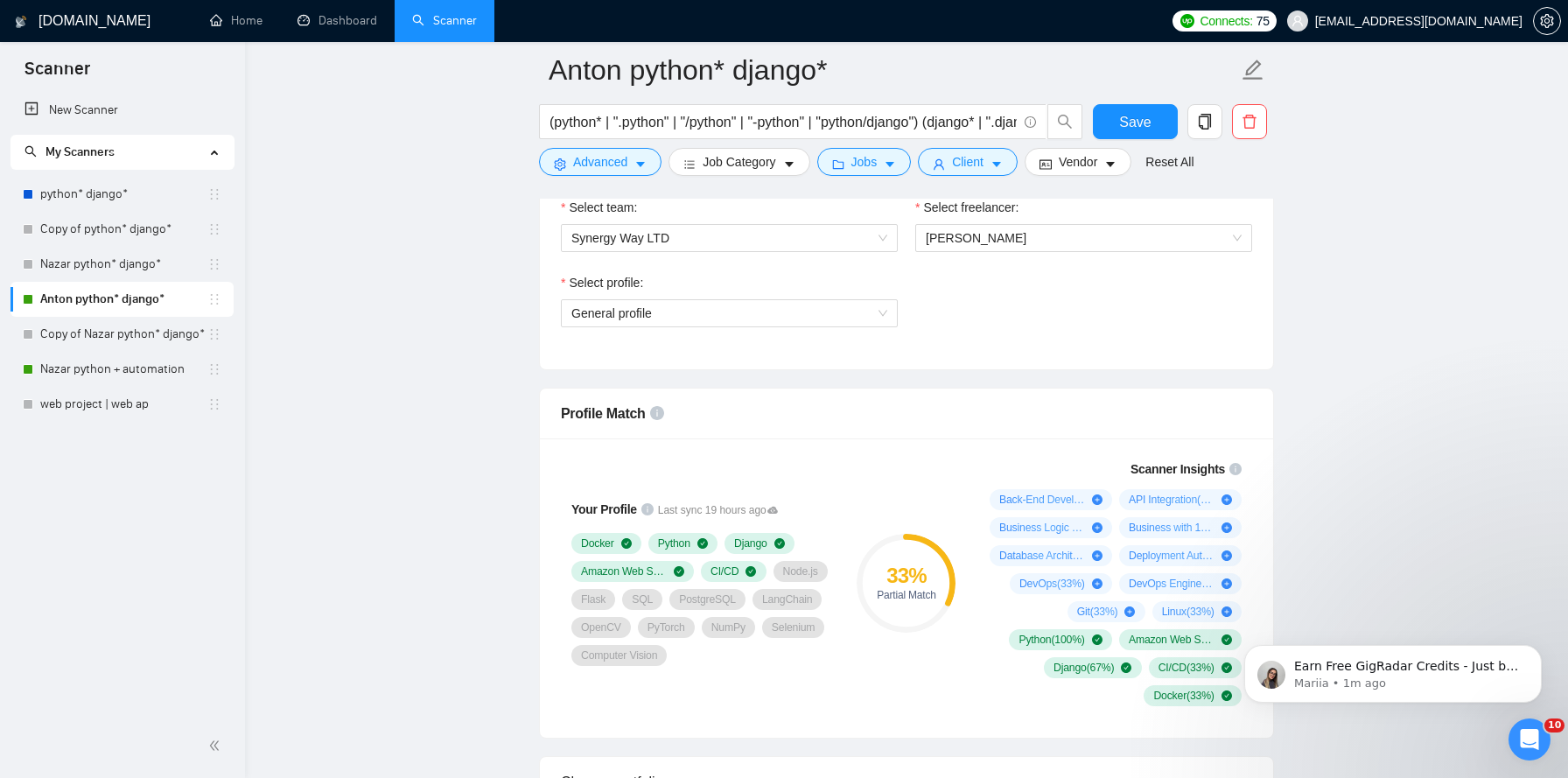
scroll to position [941, 0]
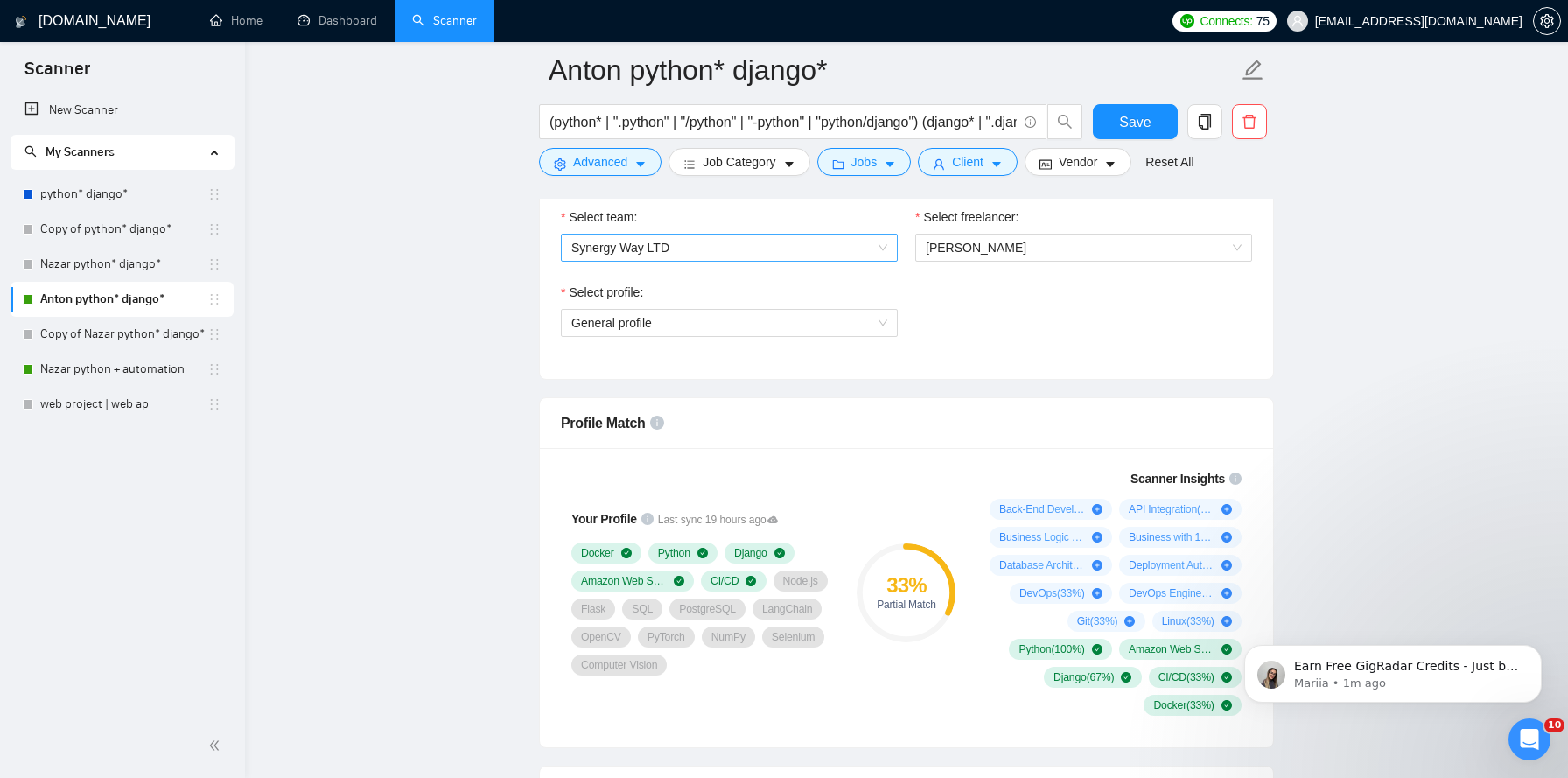
click at [860, 246] on span "Synergy Way LTD" at bounding box center [730, 247] width 316 height 26
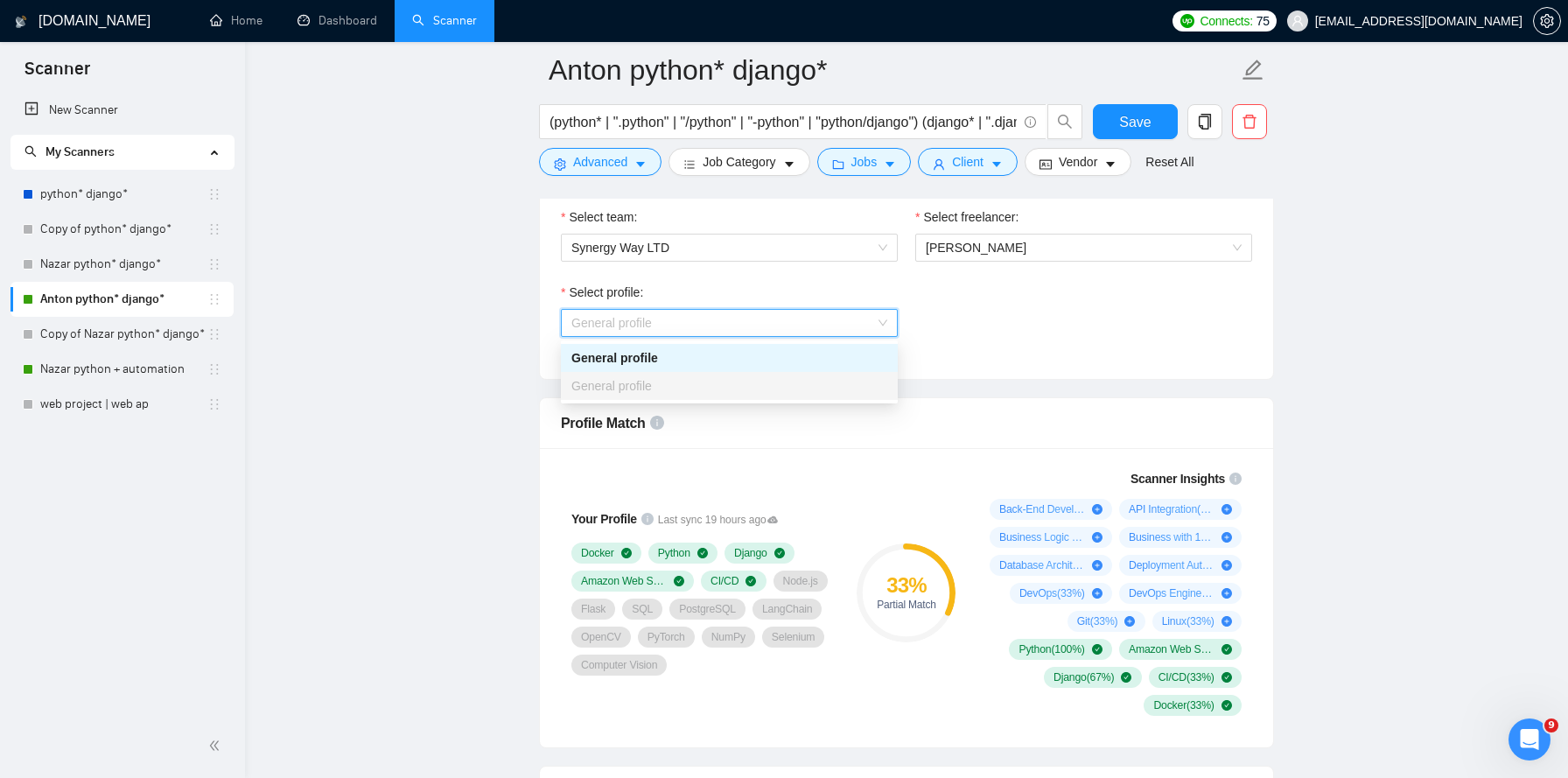
click at [811, 320] on span "General profile" at bounding box center [730, 322] width 316 height 26
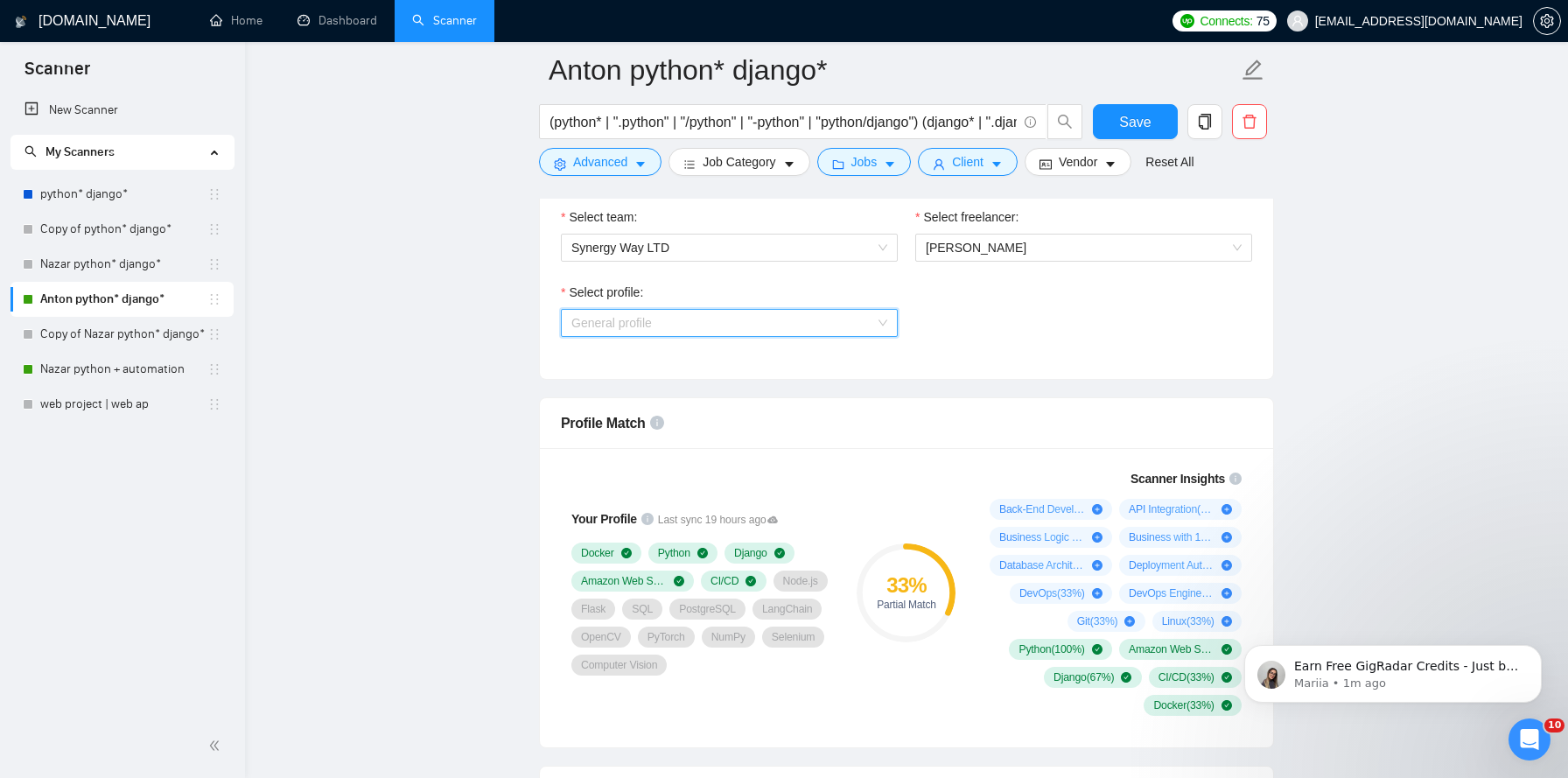
click at [811, 320] on span "General profile" at bounding box center [730, 322] width 316 height 26
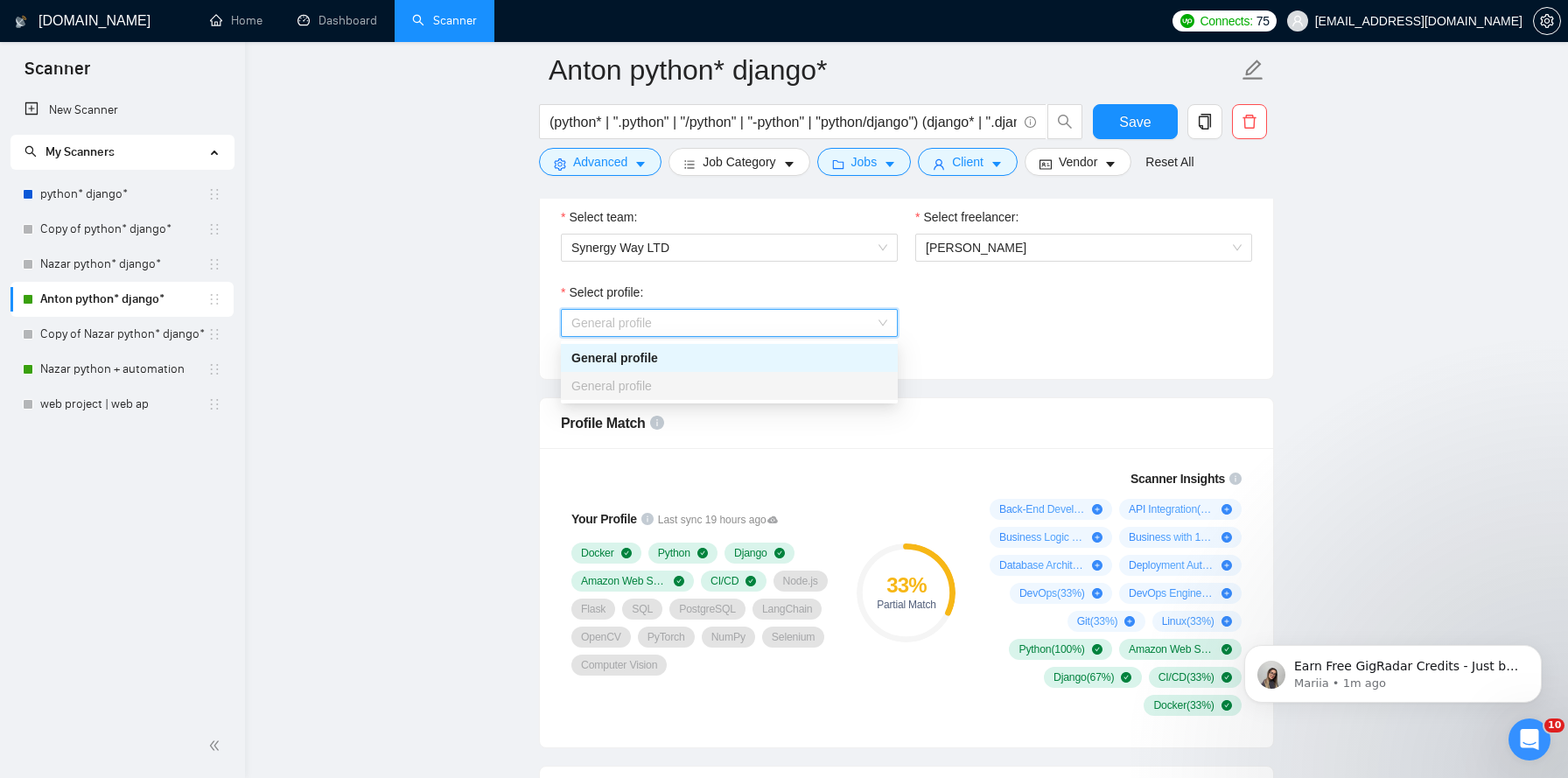
click at [811, 320] on span "General profile" at bounding box center [730, 322] width 316 height 26
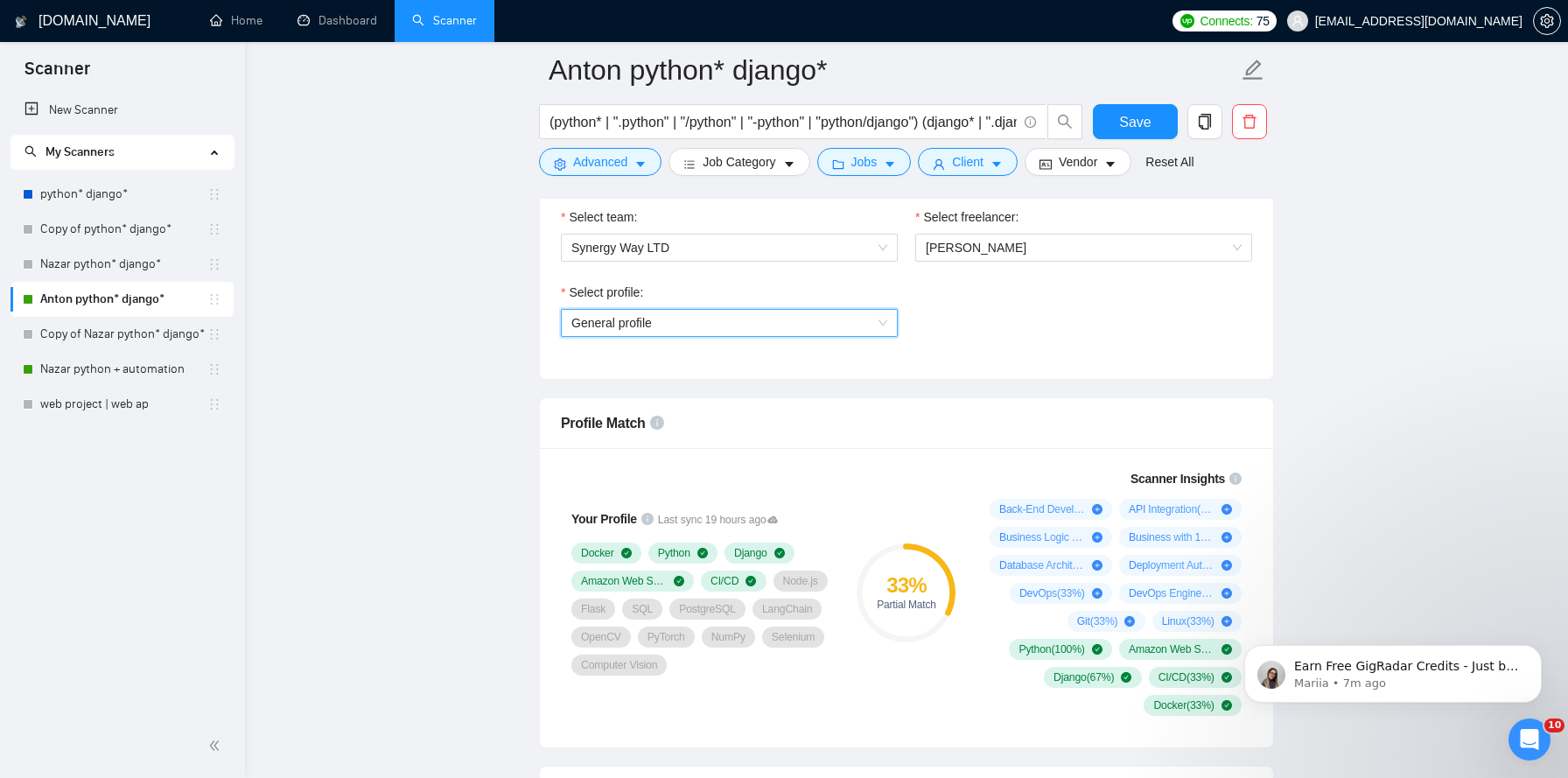
click at [840, 323] on span "General profile" at bounding box center [730, 322] width 316 height 26
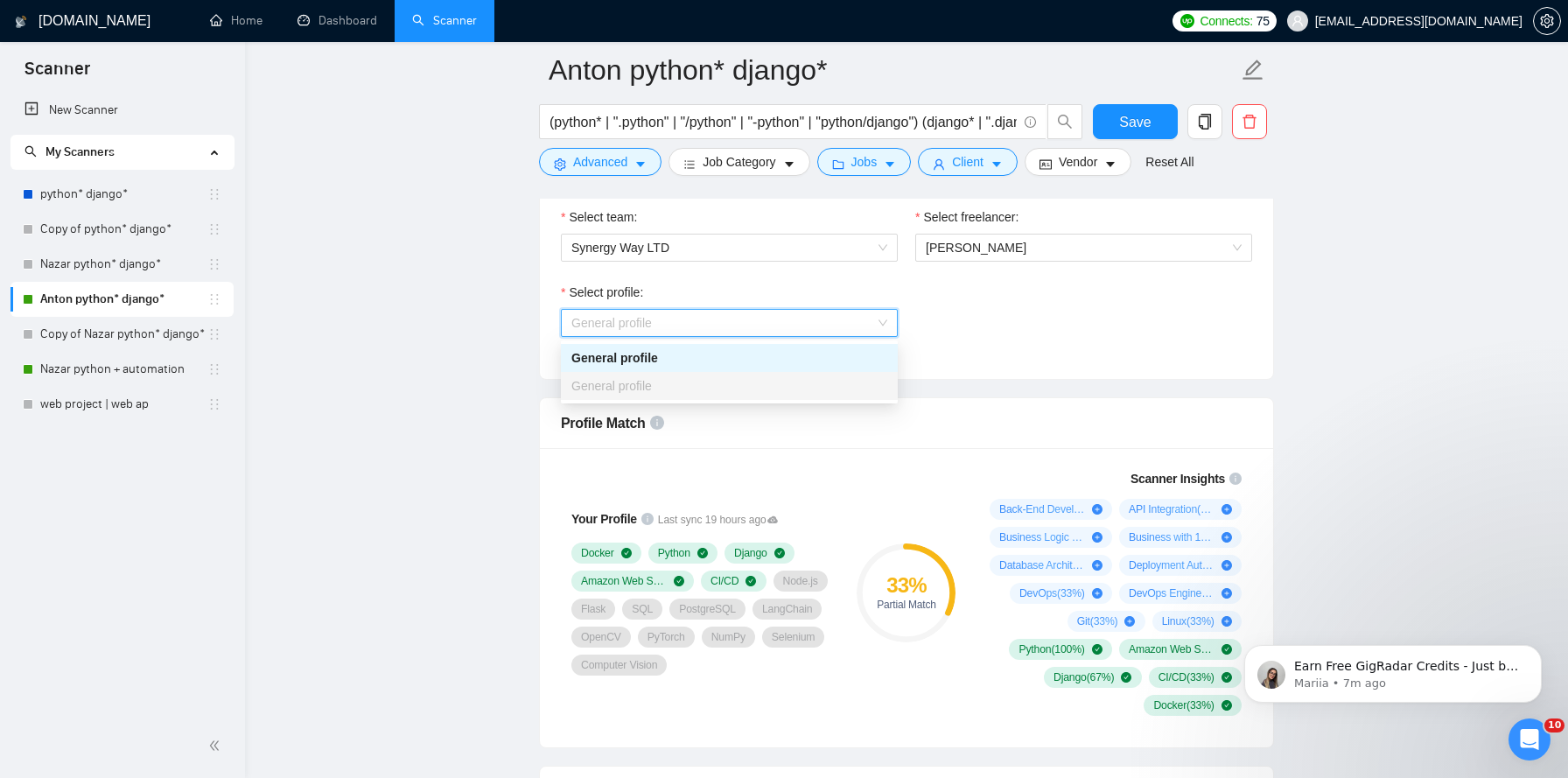
click at [1054, 344] on div "Select profile: General profile" at bounding box center [906, 320] width 709 height 75
